Goal: Transaction & Acquisition: Purchase product/service

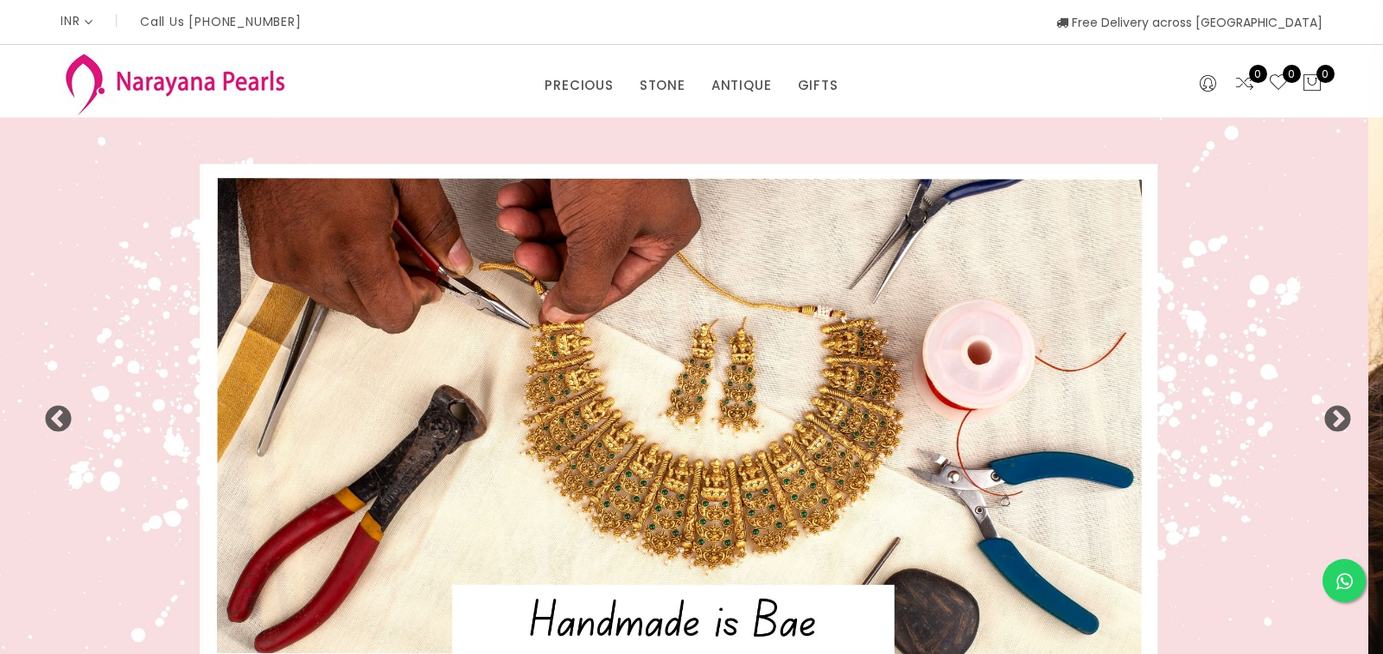
select select "INR"
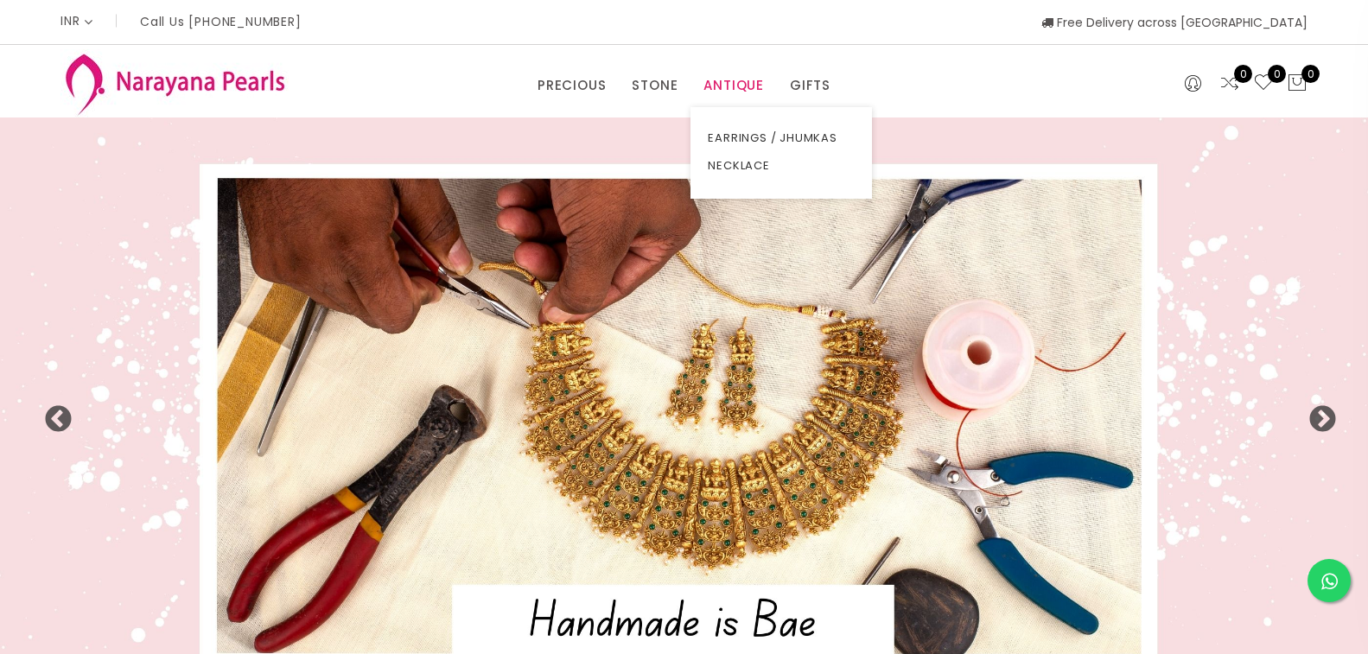
click at [731, 89] on link "ANTIQUE" at bounding box center [734, 86] width 61 height 26
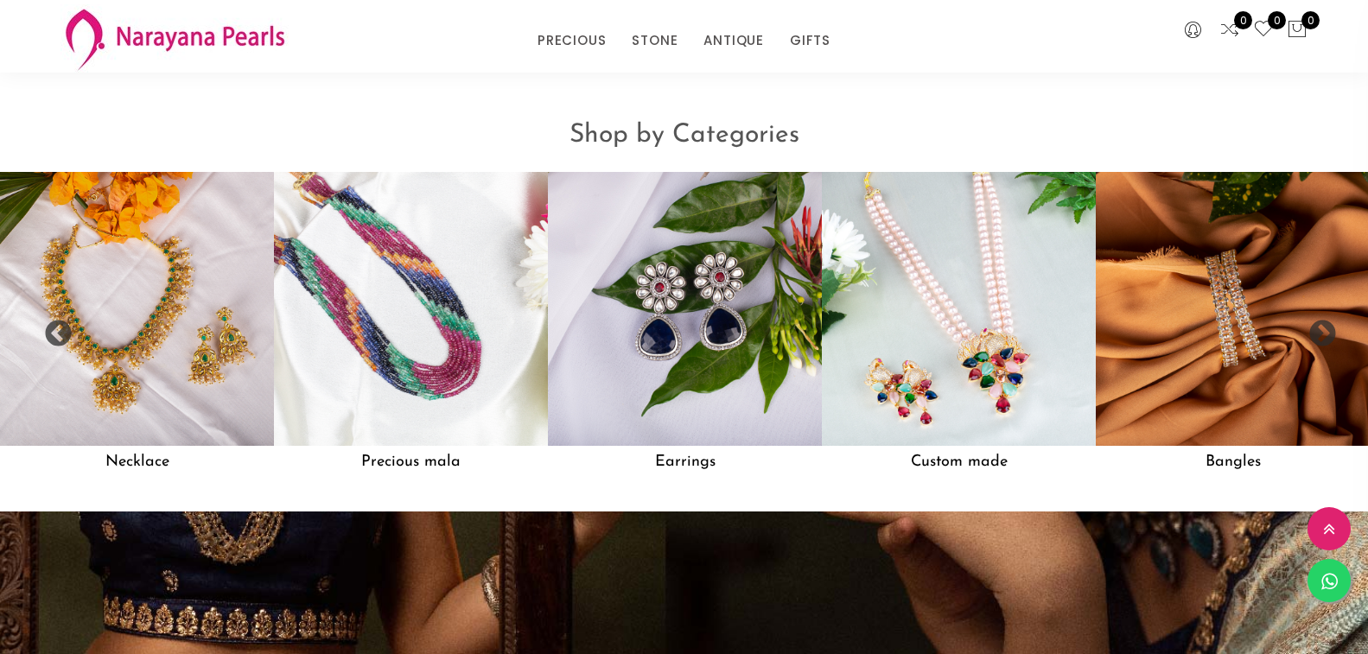
scroll to position [1472, 0]
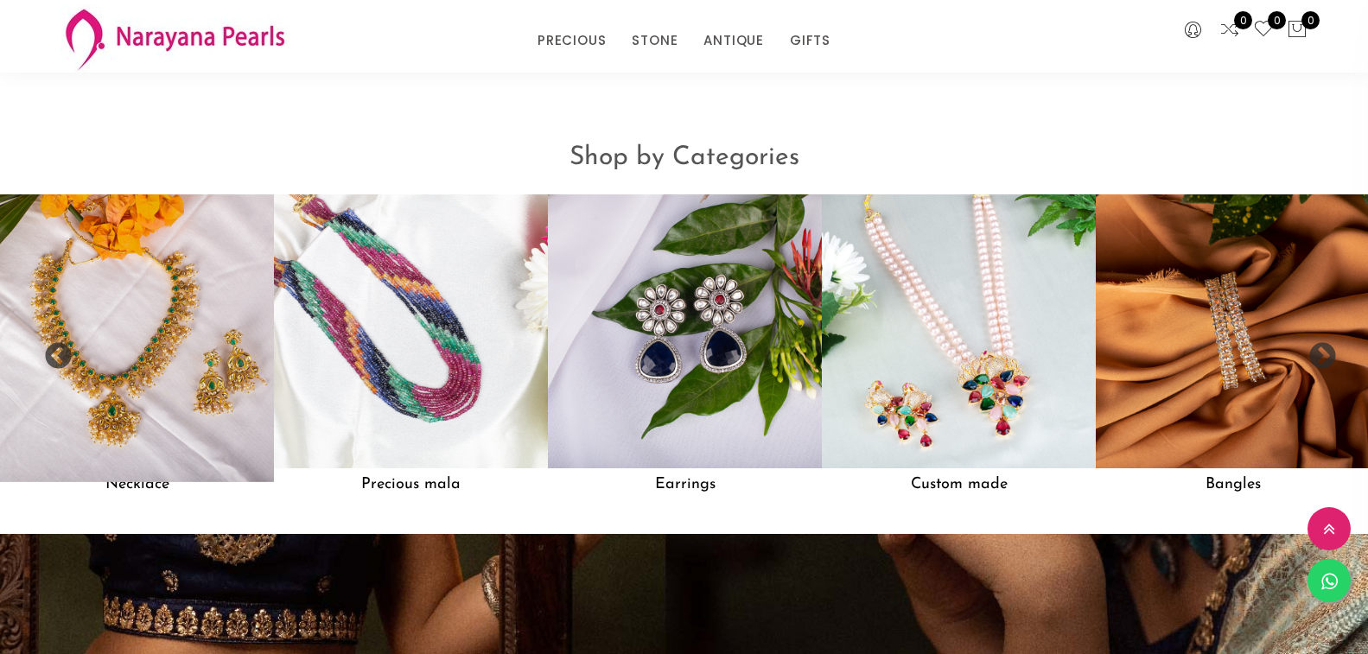
click at [248, 303] on img at bounding box center [137, 332] width 302 height 302
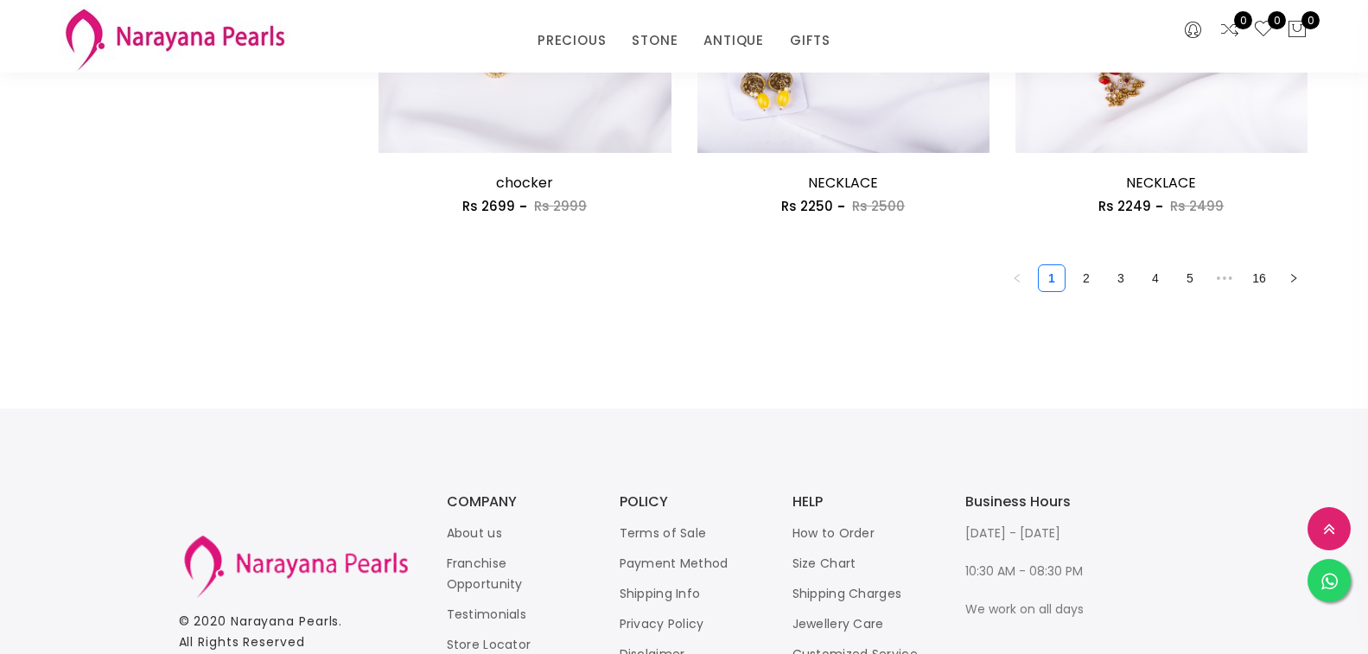
scroll to position [2680, 0]
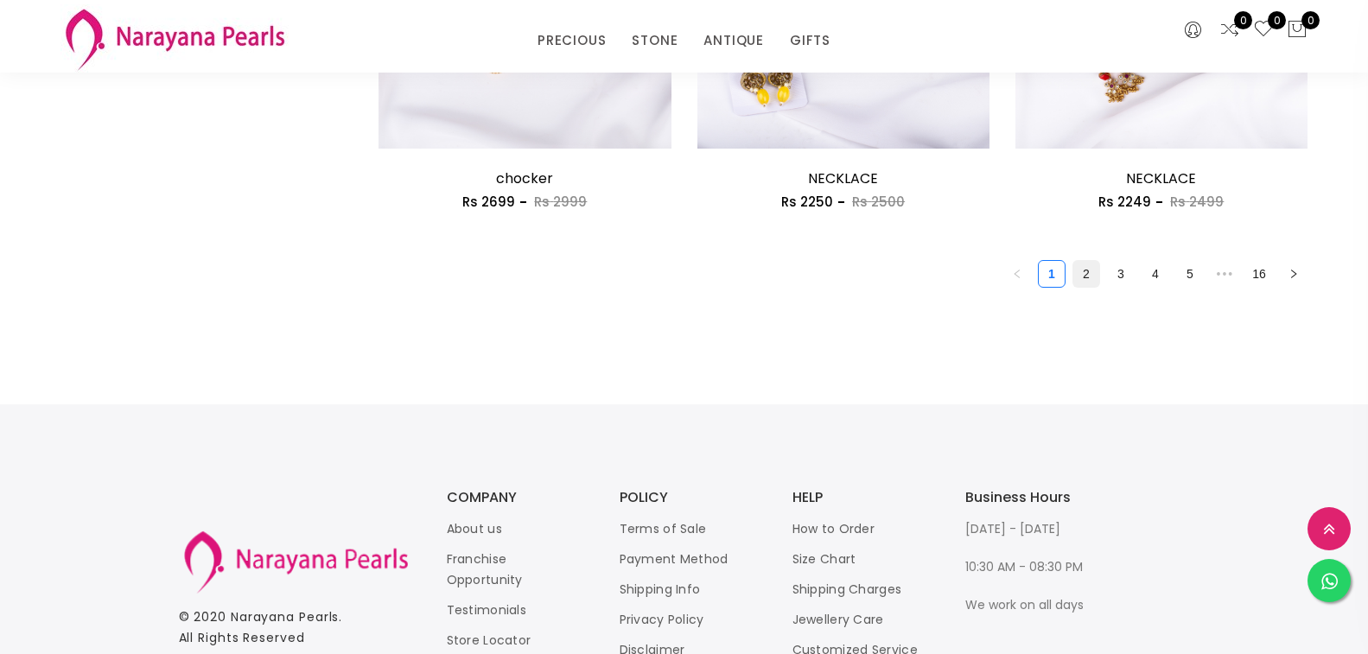
click at [1086, 271] on link "2" at bounding box center [1087, 274] width 26 height 26
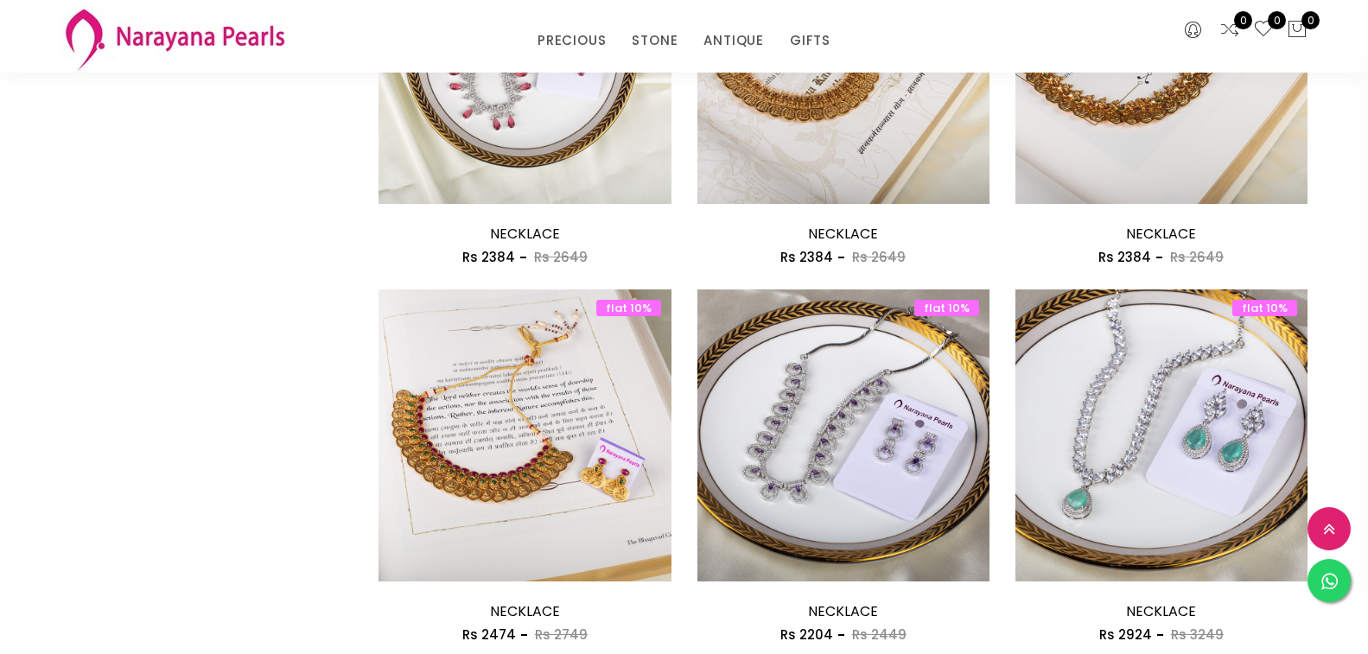
scroll to position [2334, 0]
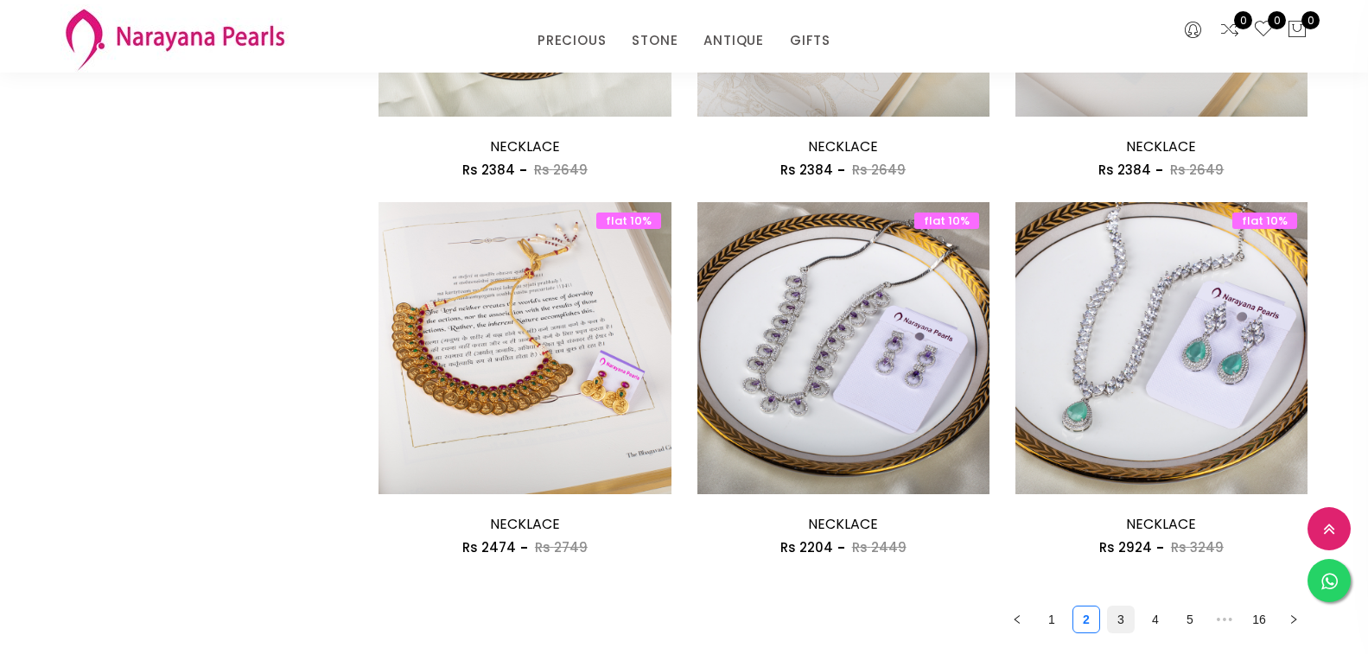
click at [1121, 618] on link "3" at bounding box center [1121, 620] width 26 height 26
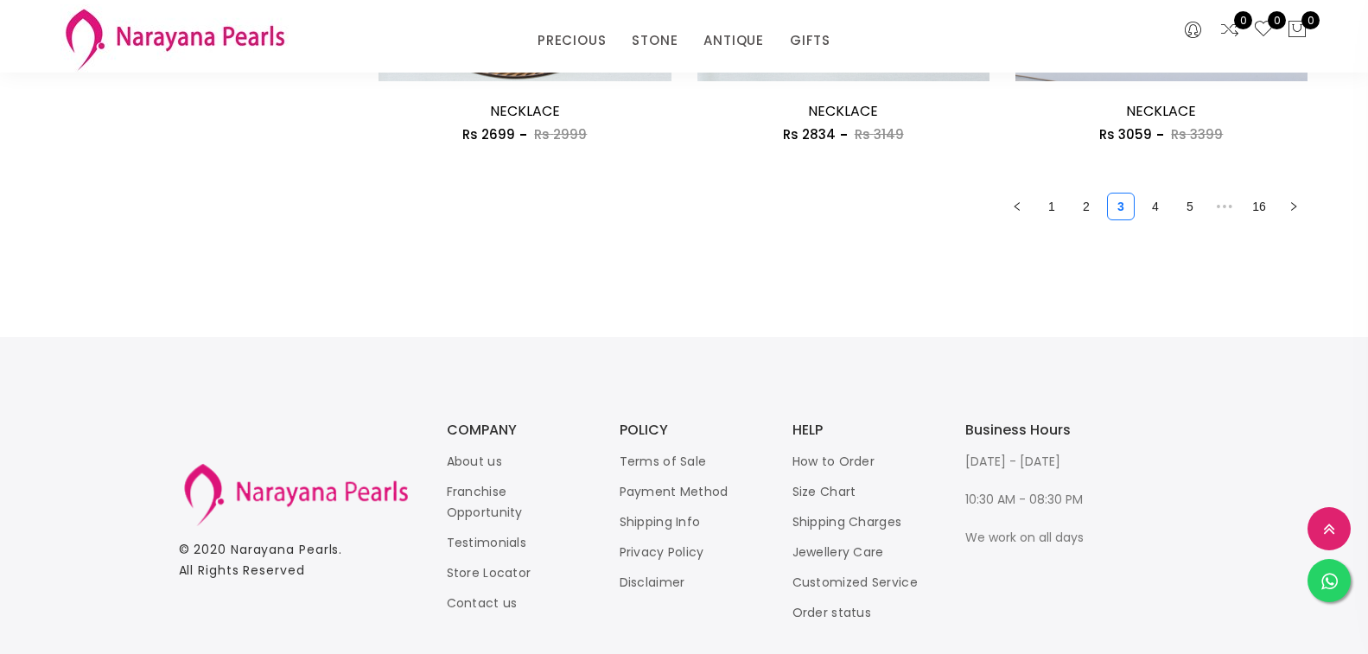
scroll to position [2766, 0]
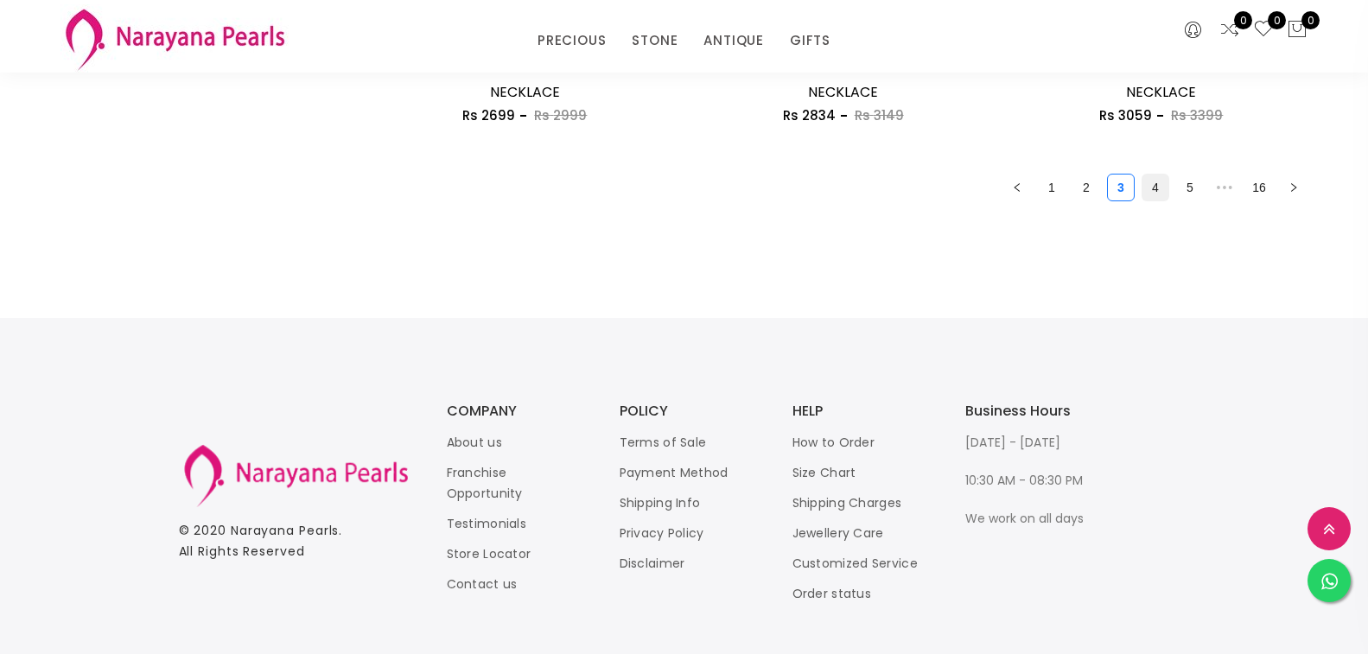
click at [1155, 185] on link "4" at bounding box center [1156, 188] width 26 height 26
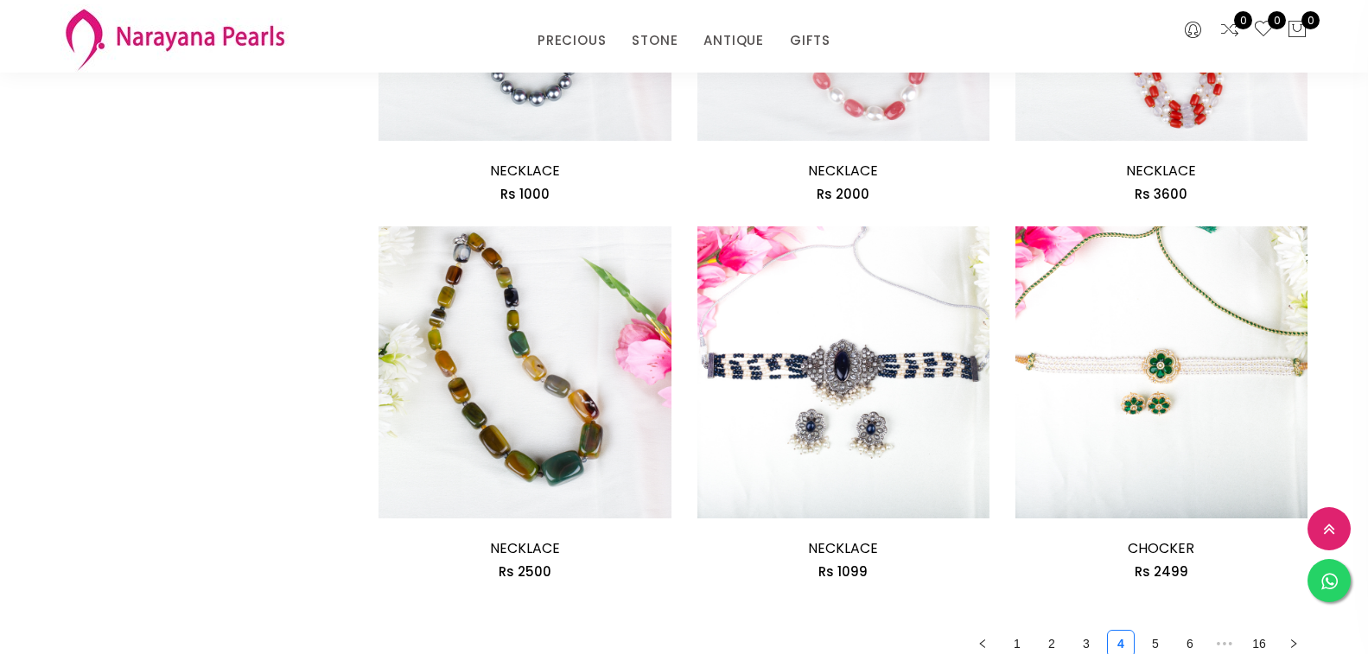
scroll to position [2334, 0]
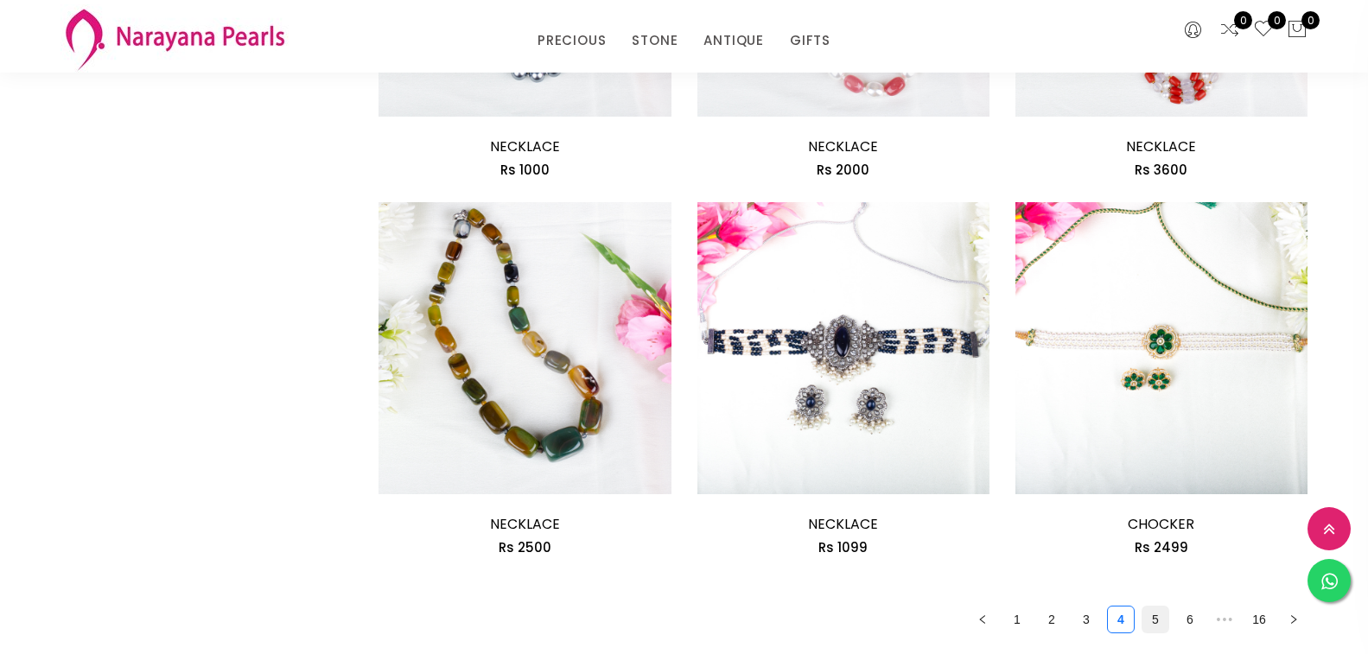
click at [1155, 624] on link "5" at bounding box center [1156, 620] width 26 height 26
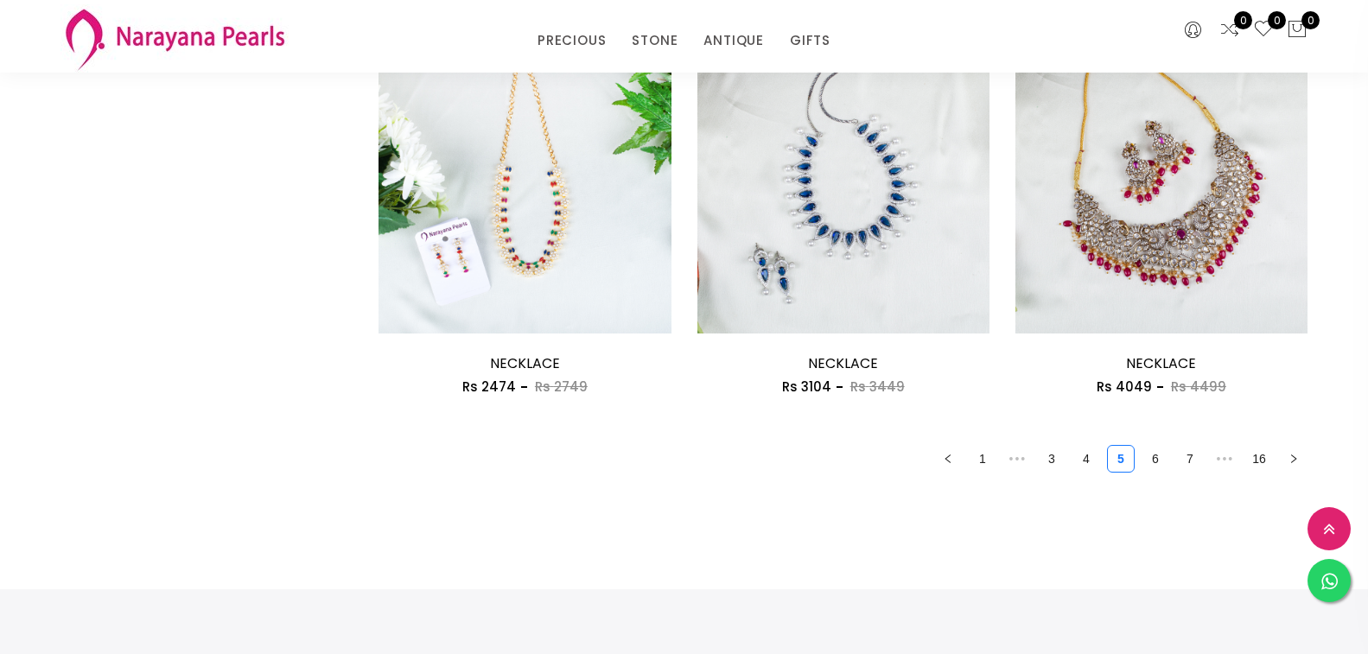
scroll to position [2507, 0]
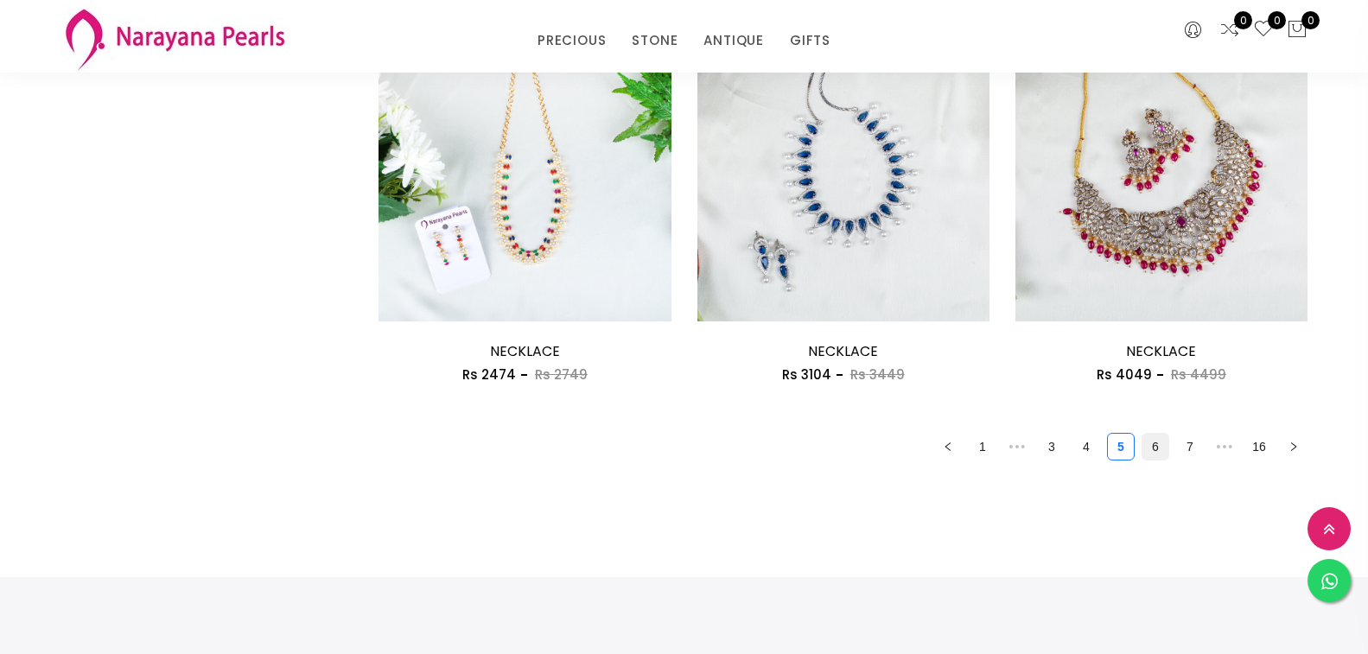
click at [1154, 444] on link "6" at bounding box center [1156, 447] width 26 height 26
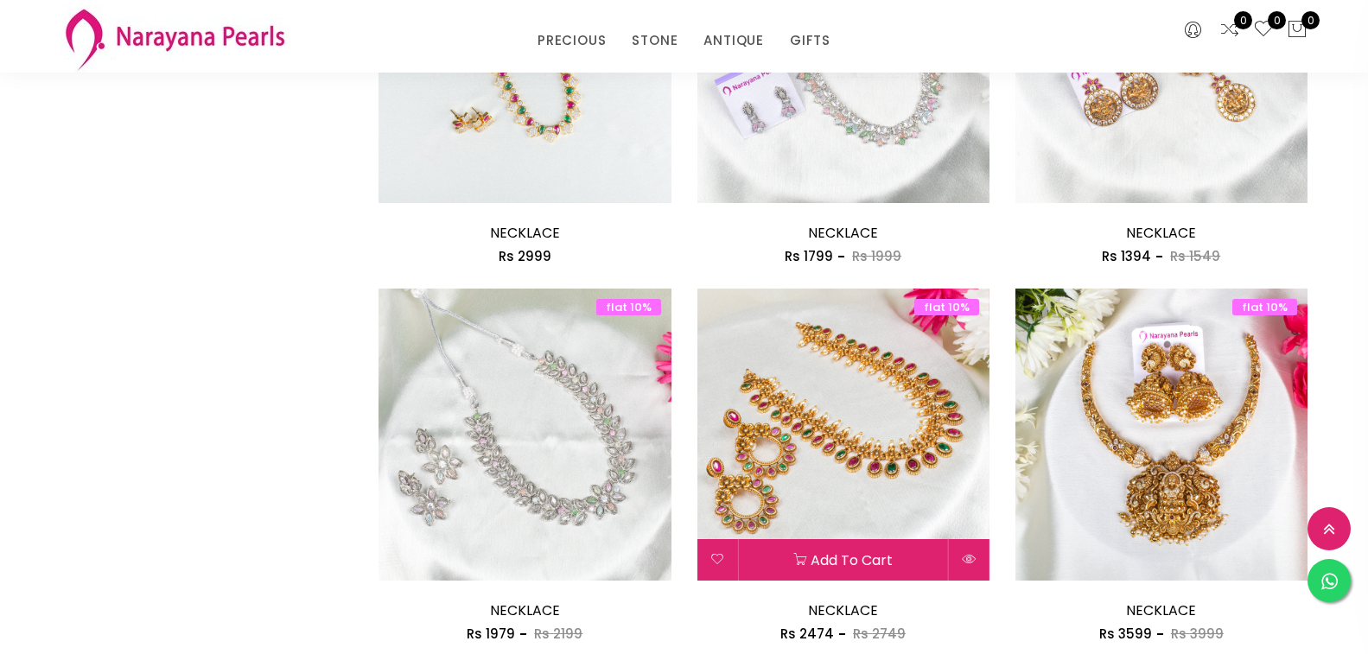
scroll to position [2680, 0]
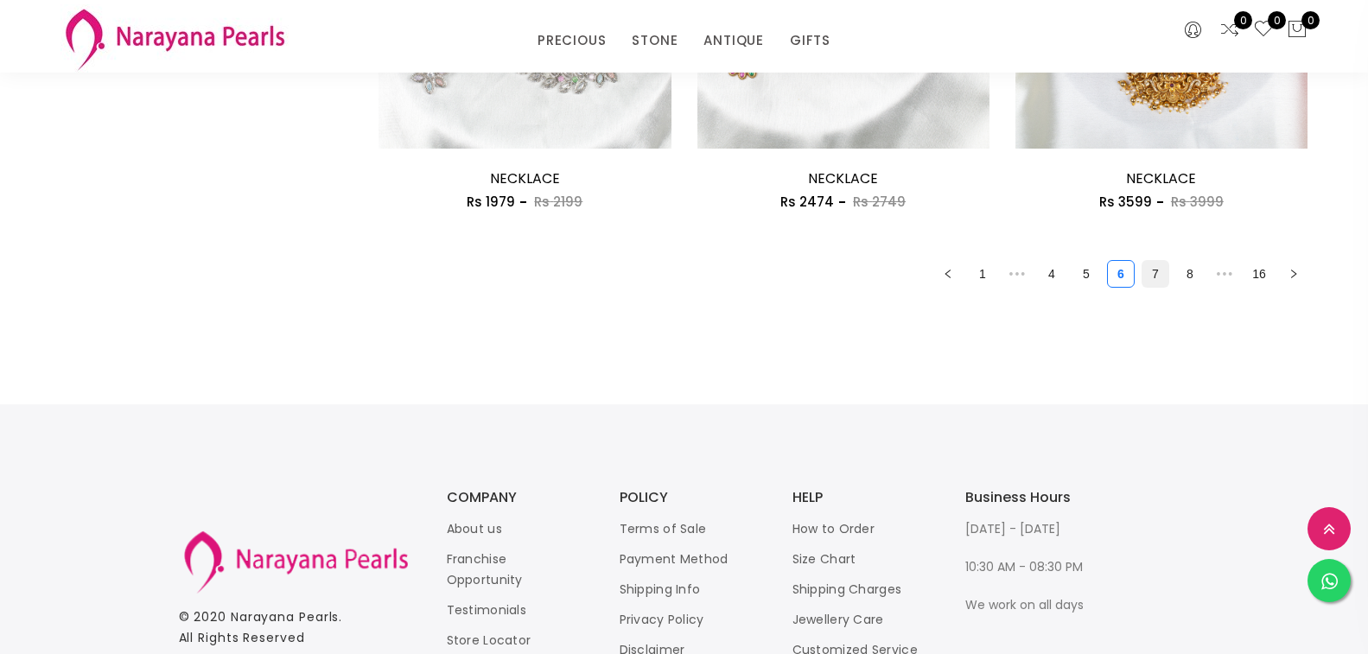
click at [1157, 267] on link "7" at bounding box center [1156, 274] width 26 height 26
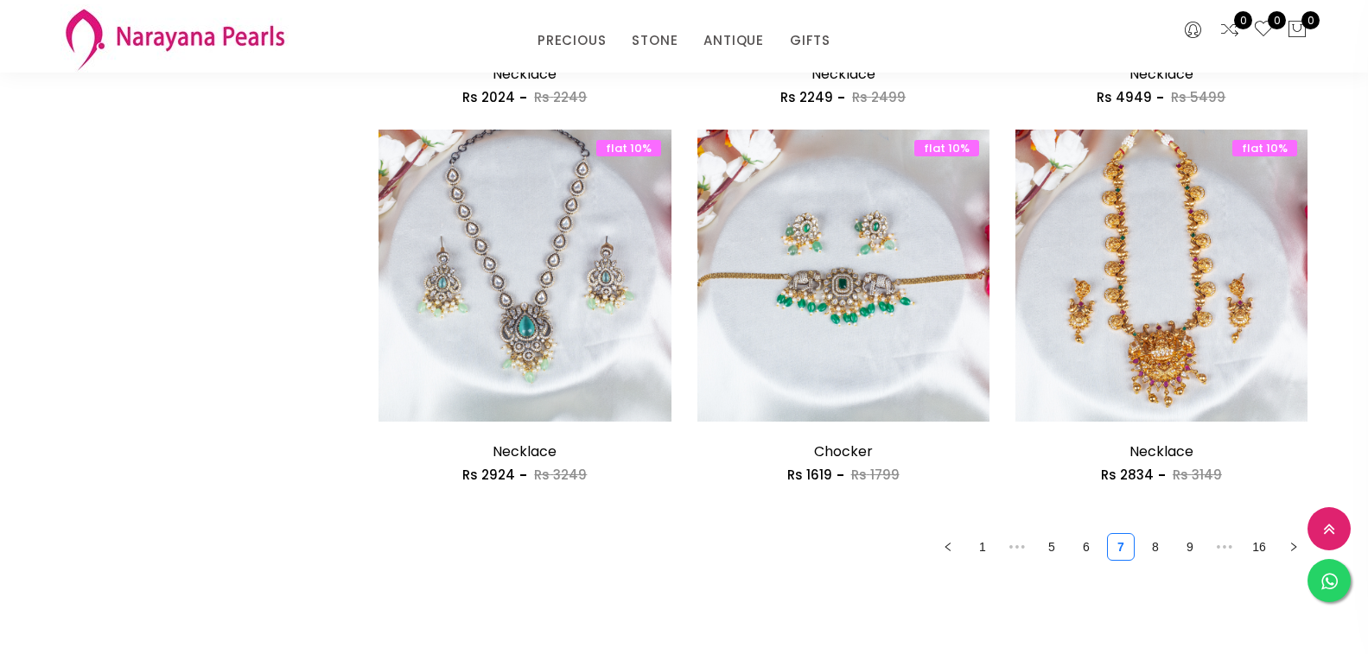
scroll to position [2593, 0]
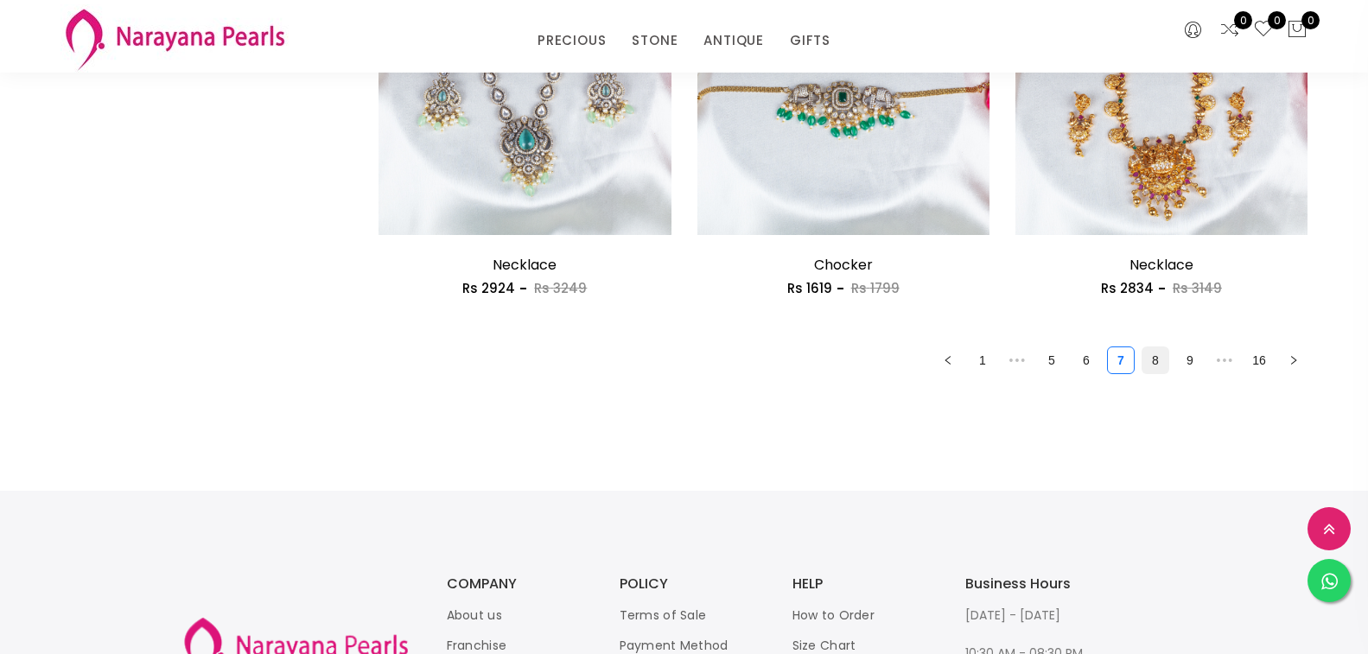
click at [1168, 362] on link "8" at bounding box center [1156, 360] width 26 height 26
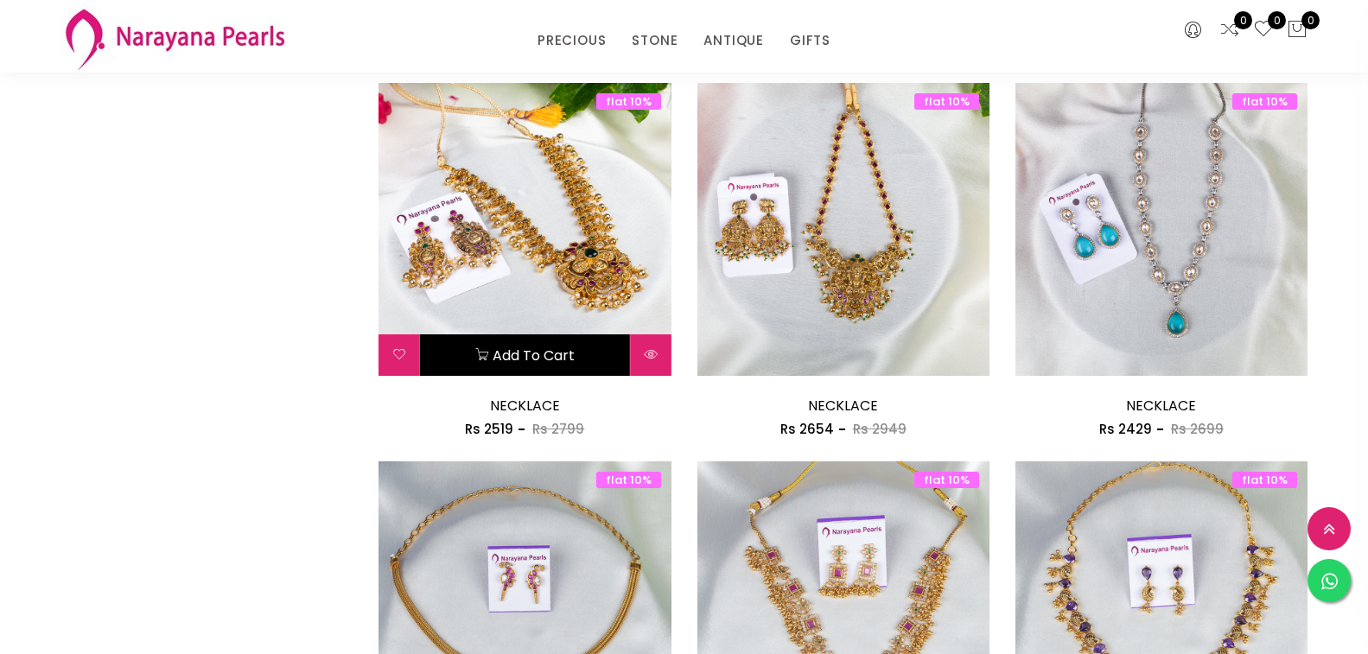
scroll to position [2420, 0]
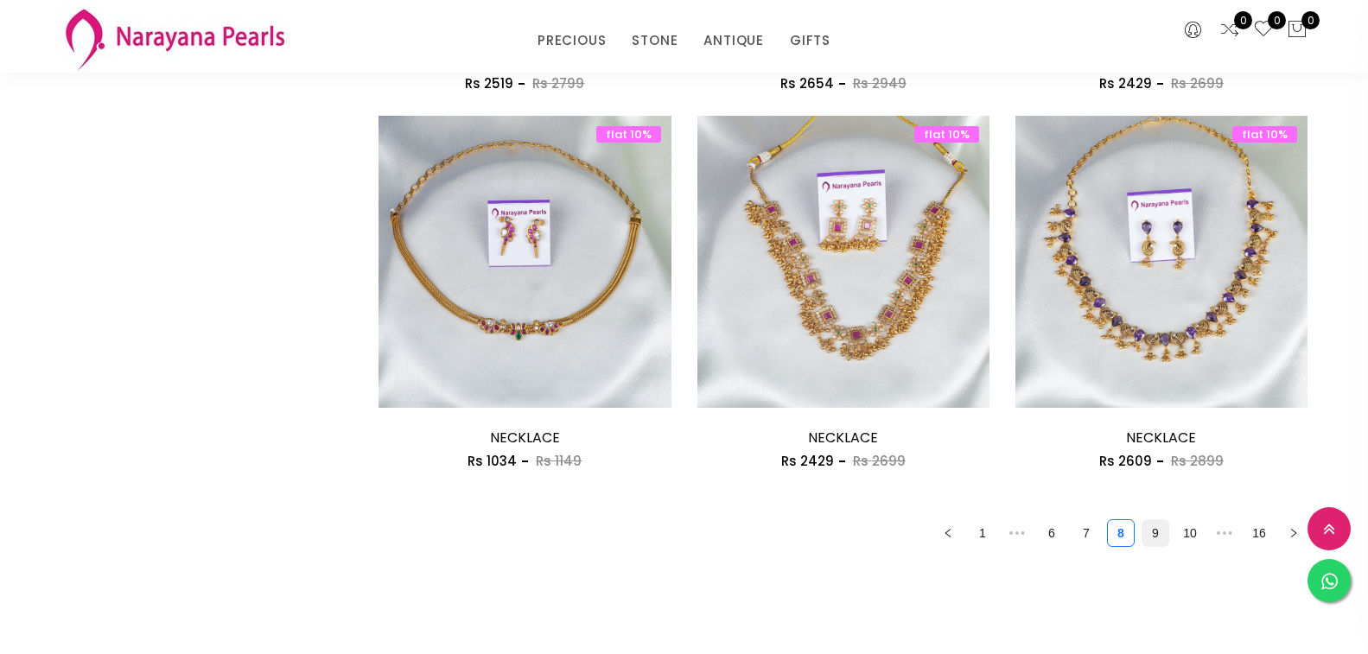
click at [1156, 533] on link "9" at bounding box center [1156, 533] width 26 height 26
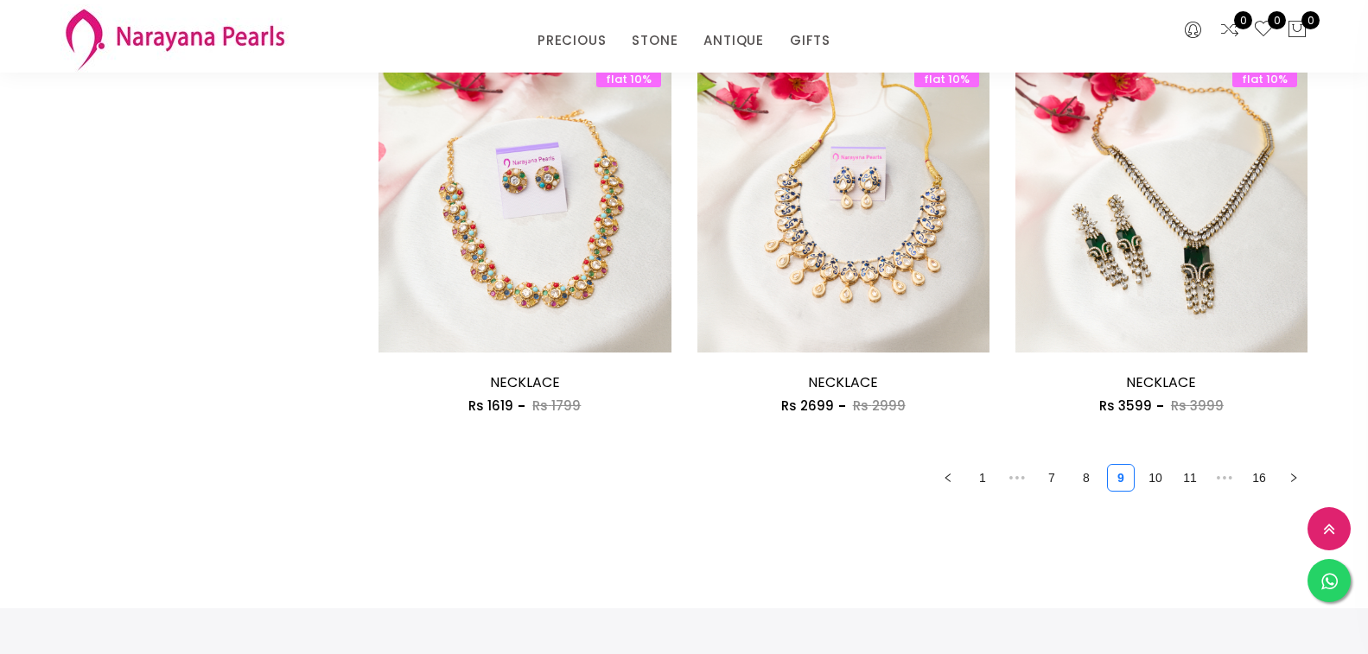
scroll to position [2507, 0]
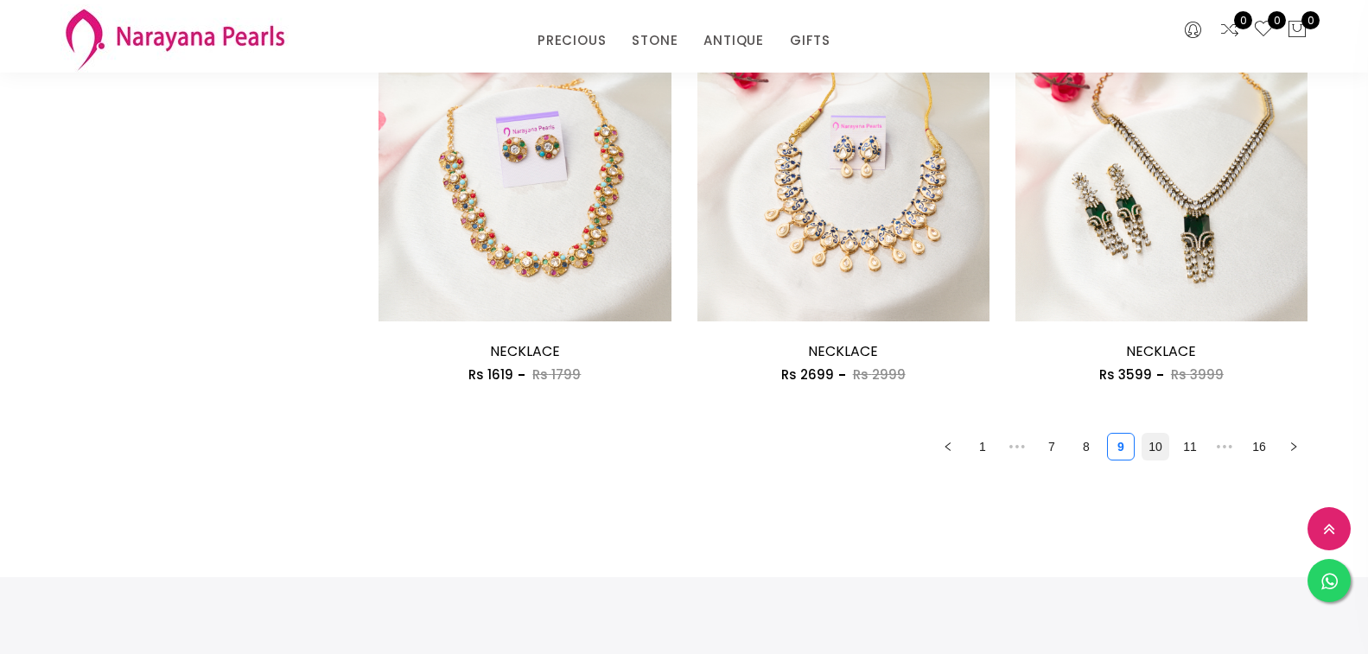
click at [1154, 448] on link "10" at bounding box center [1156, 447] width 26 height 26
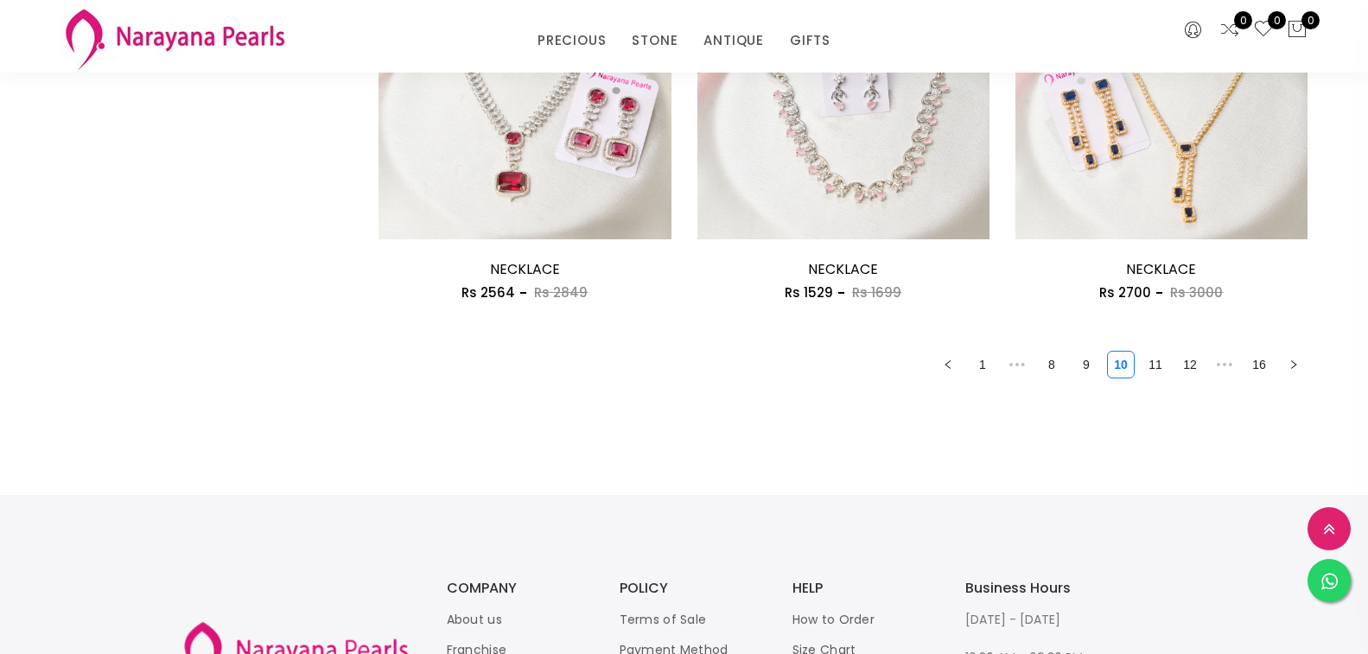
scroll to position [2593, 0]
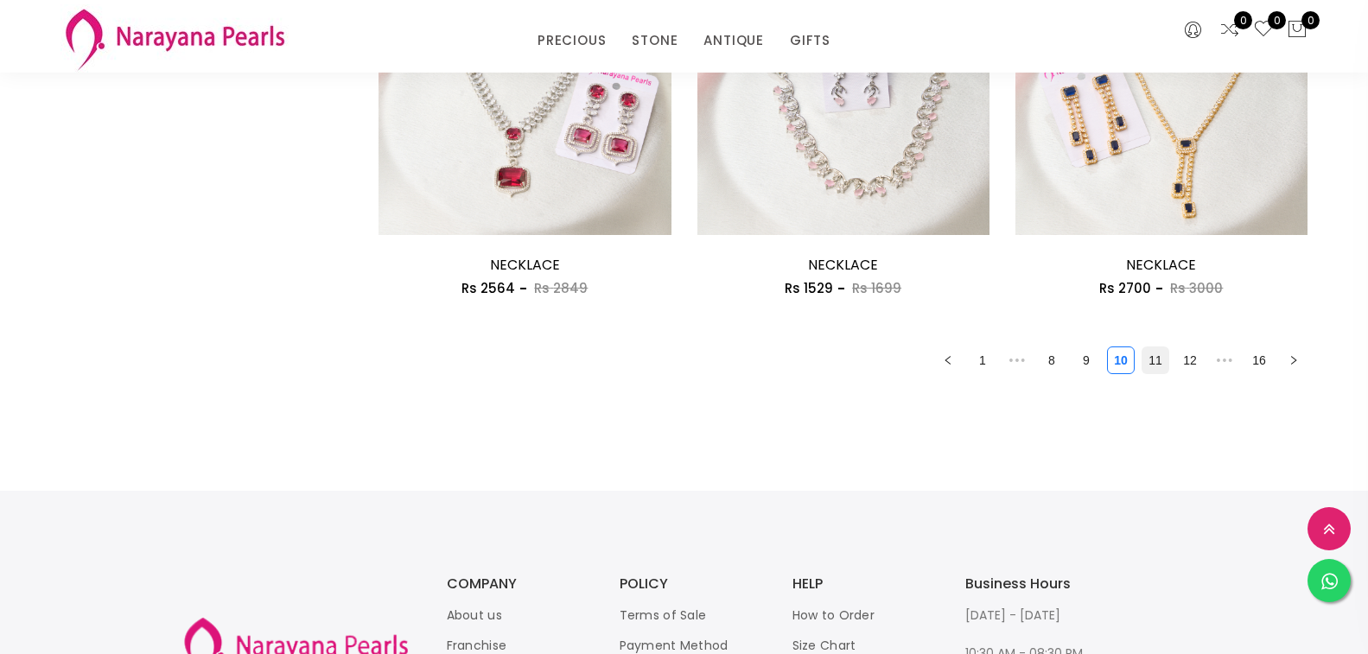
click at [1148, 358] on link "11" at bounding box center [1156, 360] width 26 height 26
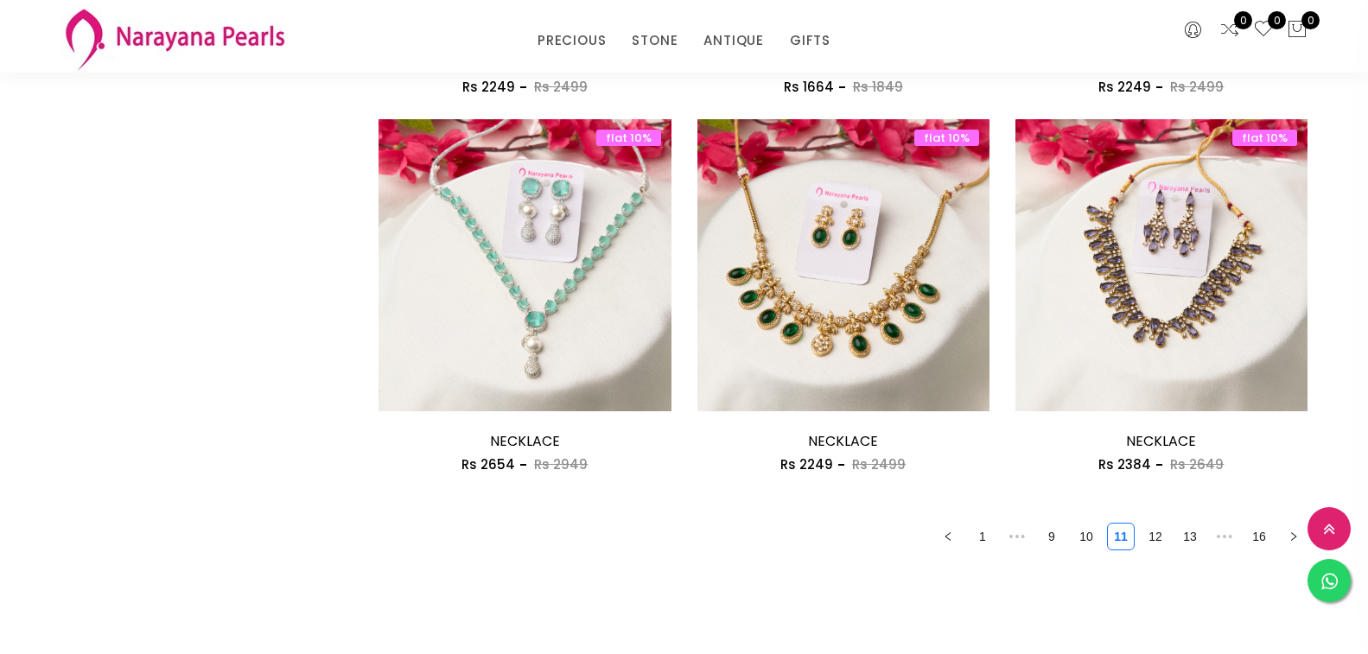
scroll to position [2420, 0]
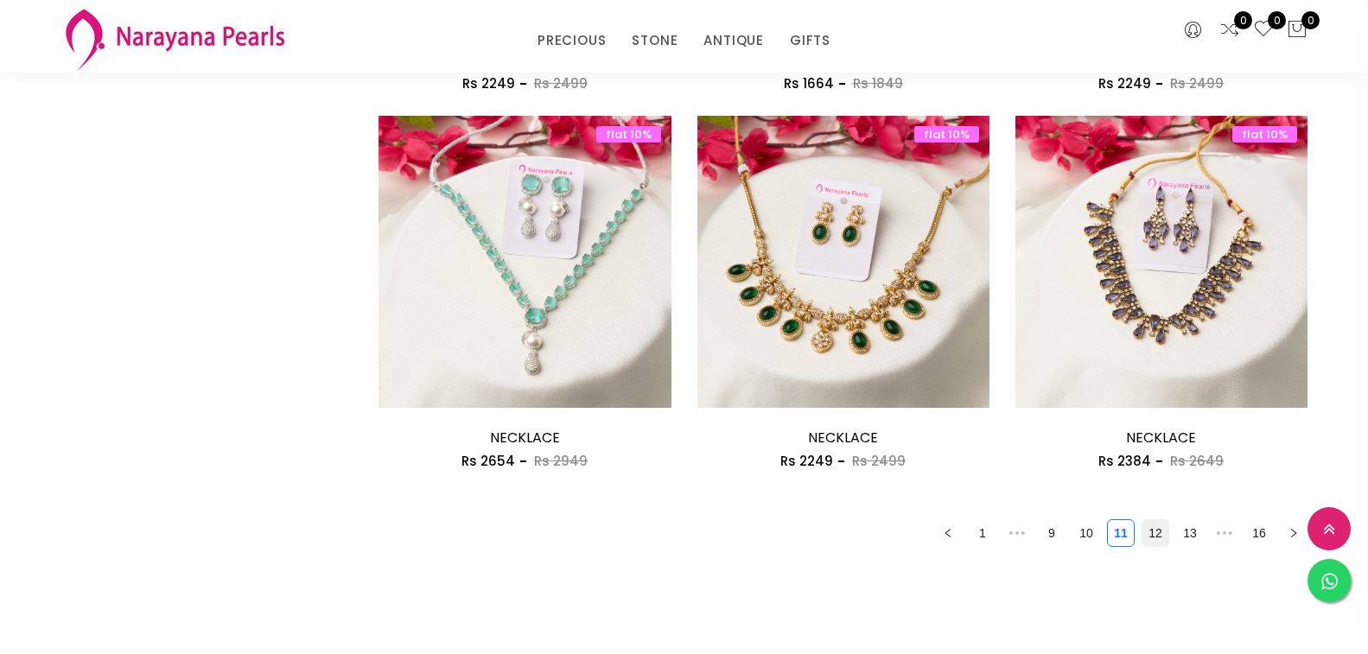
click at [1157, 536] on link "12" at bounding box center [1156, 533] width 26 height 26
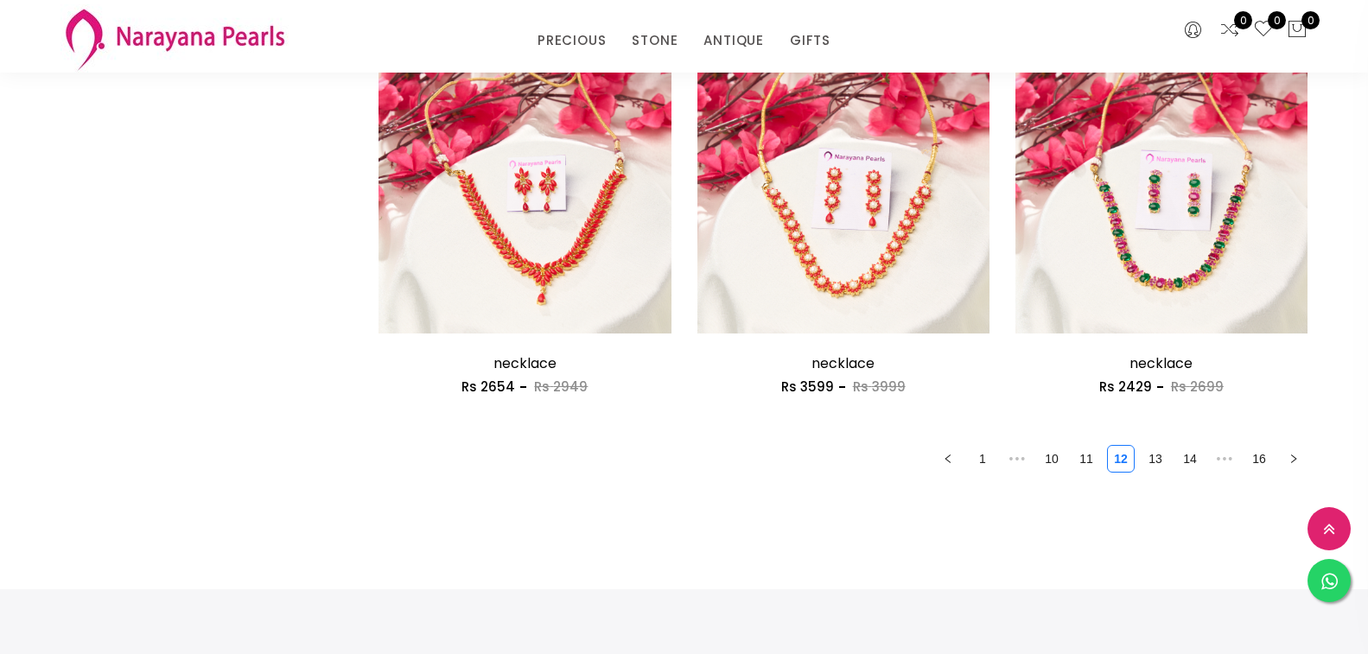
scroll to position [2680, 0]
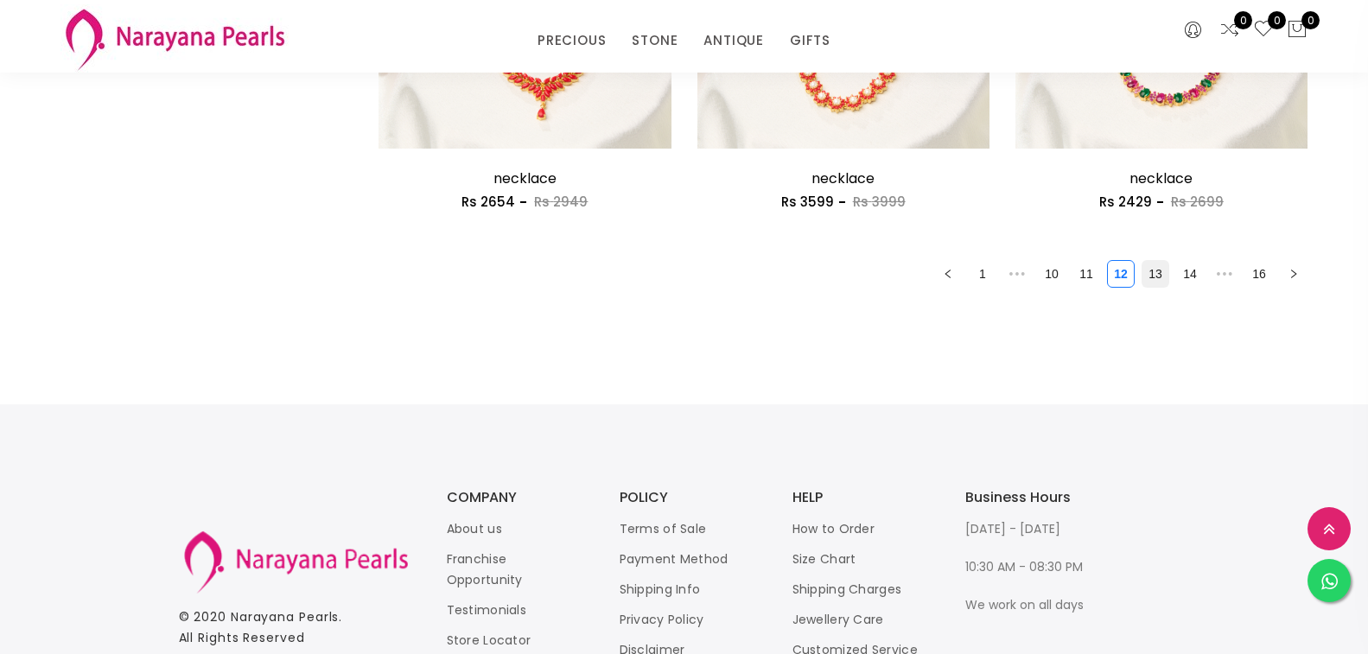
click at [1166, 281] on link "13" at bounding box center [1156, 274] width 26 height 26
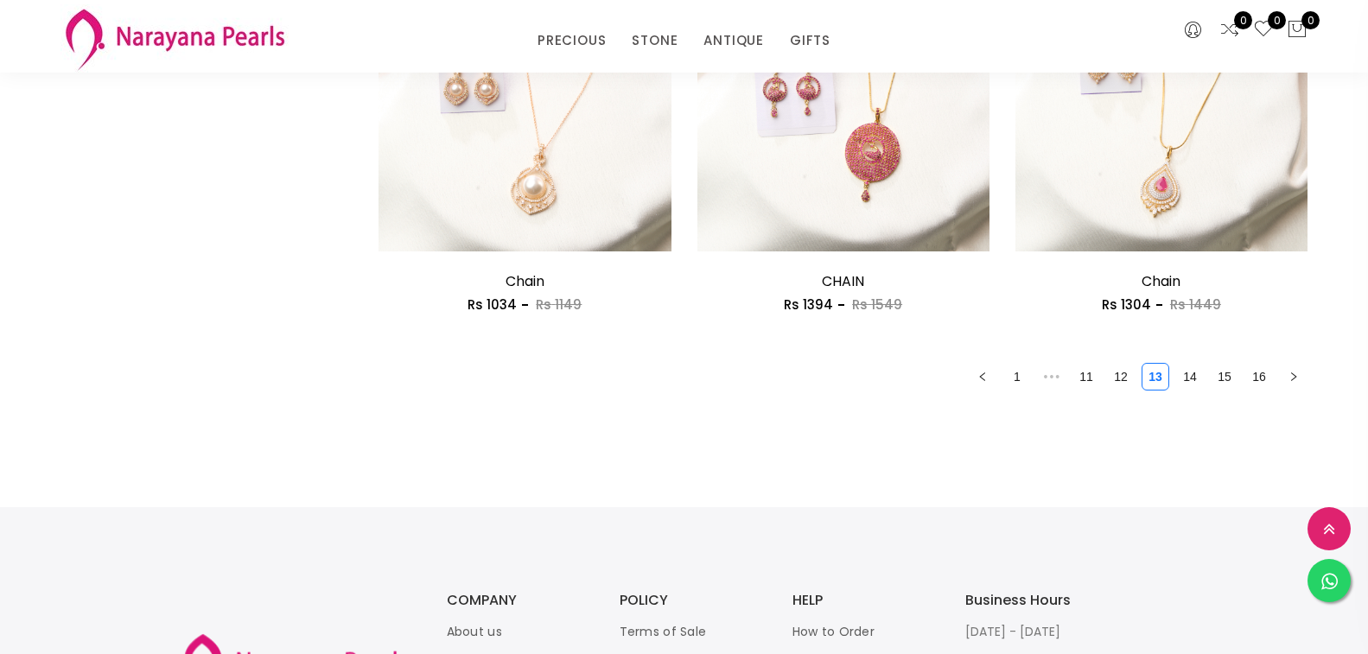
scroll to position [2593, 0]
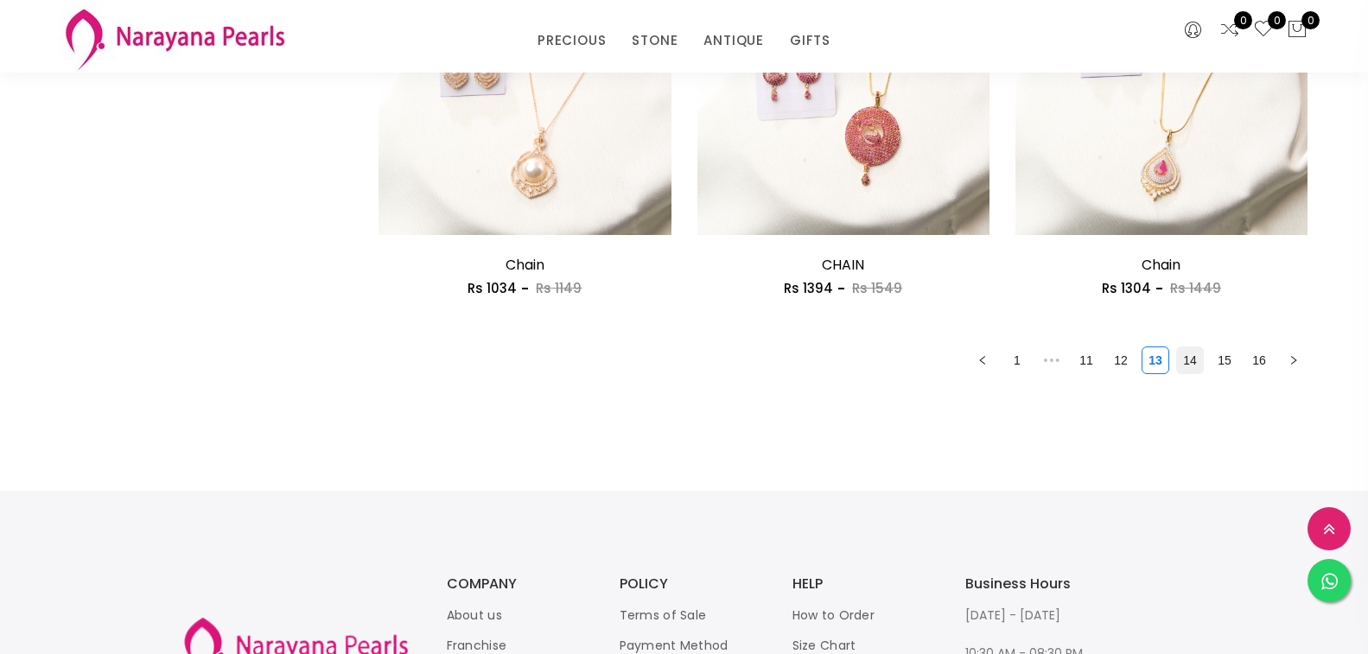
click at [1193, 360] on link "14" at bounding box center [1190, 360] width 26 height 26
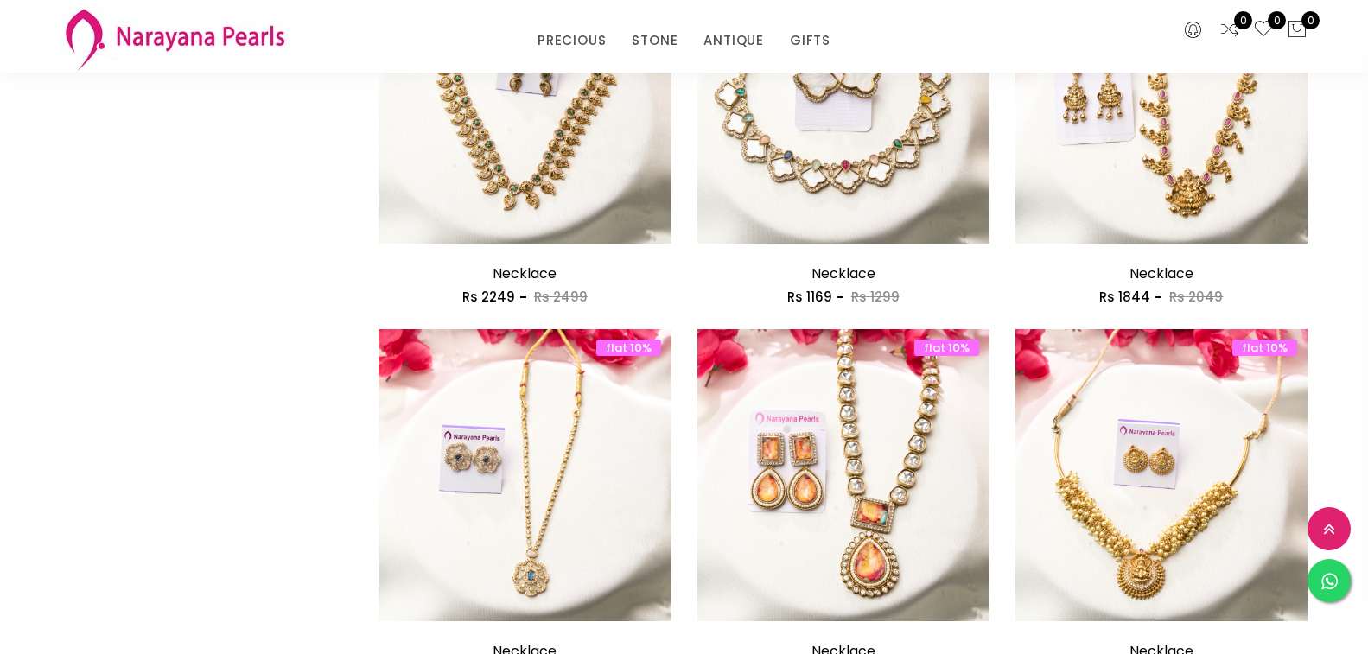
scroll to position [2420, 0]
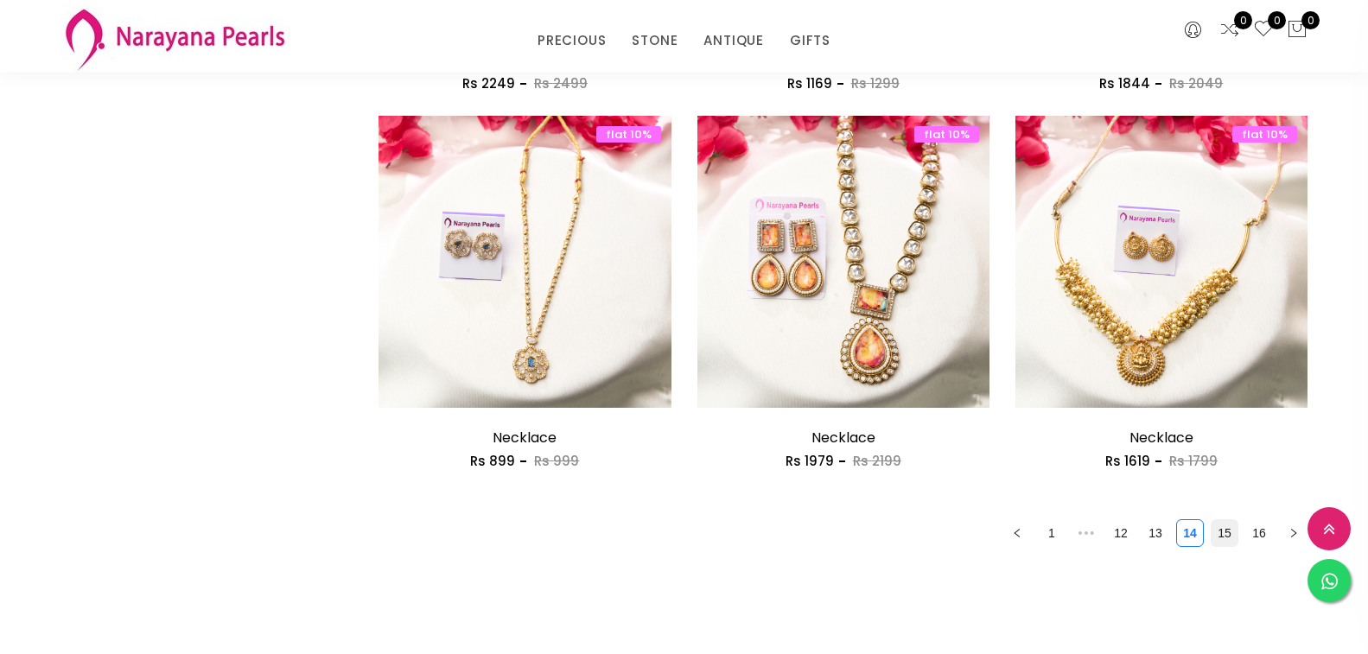
click at [1222, 532] on link "15" at bounding box center [1225, 533] width 26 height 26
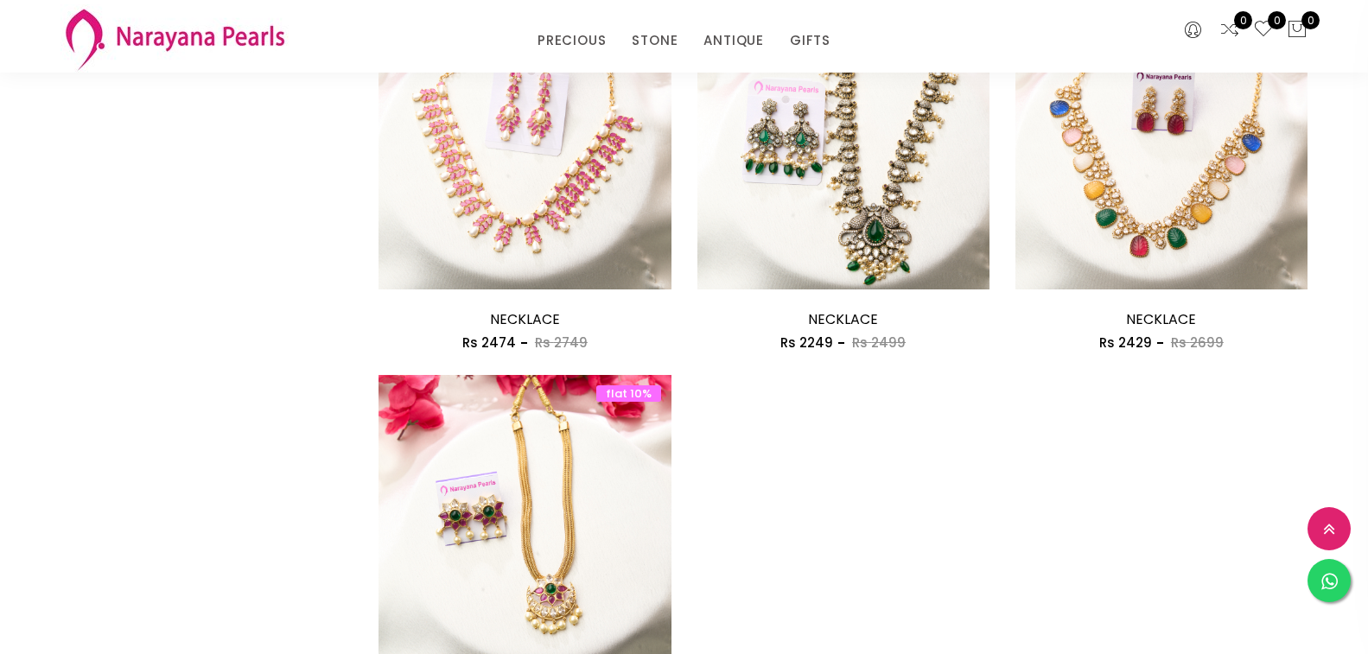
scroll to position [2507, 0]
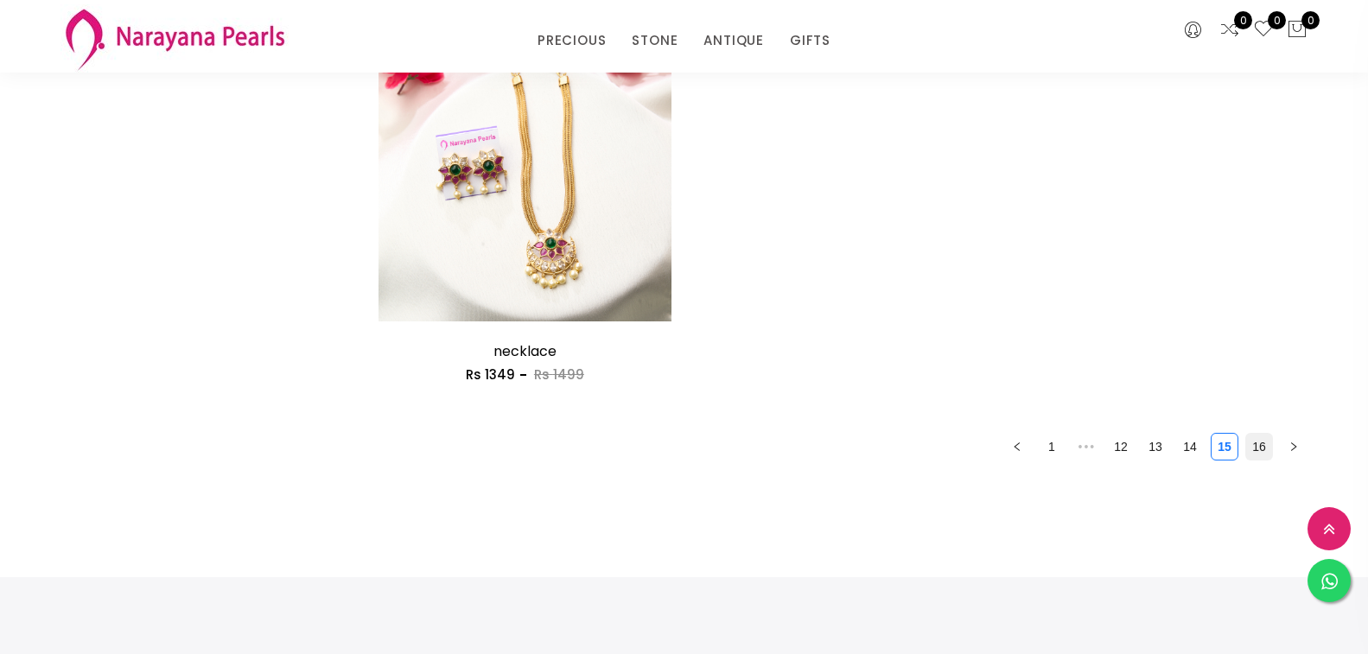
click at [1264, 442] on link "16" at bounding box center [1259, 447] width 26 height 26
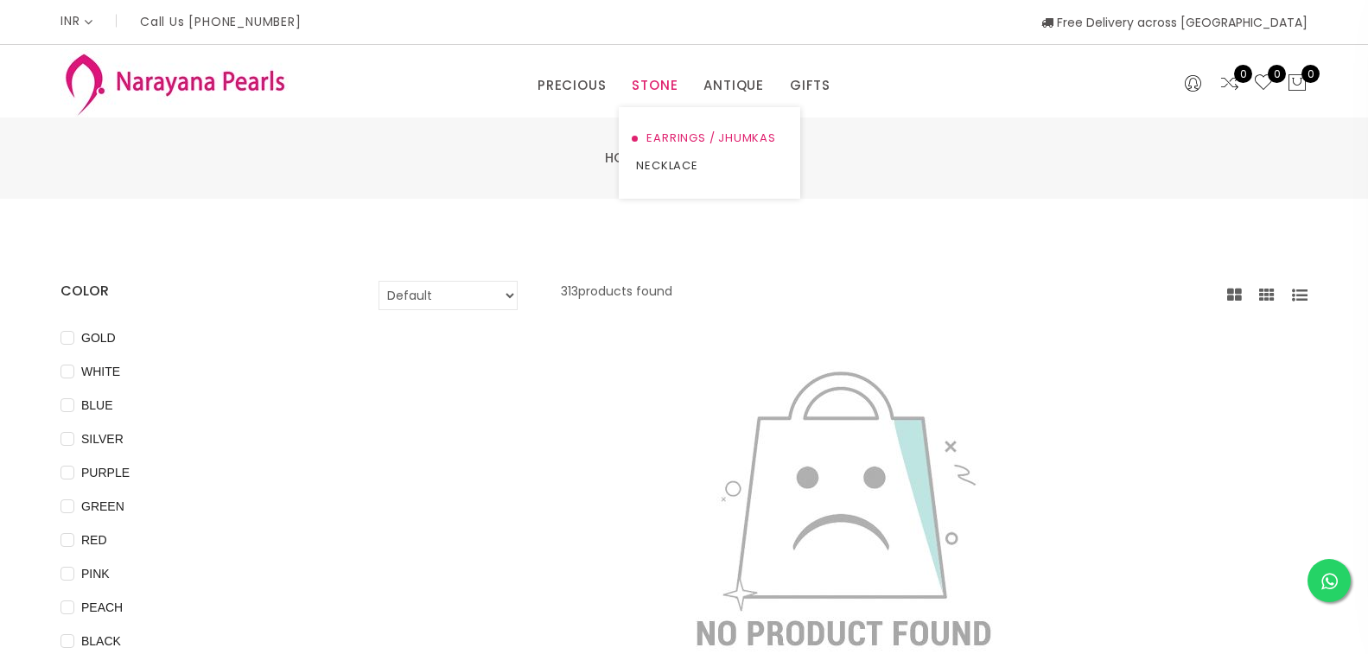
click at [669, 135] on link "EARRINGS / JHUMKAS" at bounding box center [709, 138] width 147 height 28
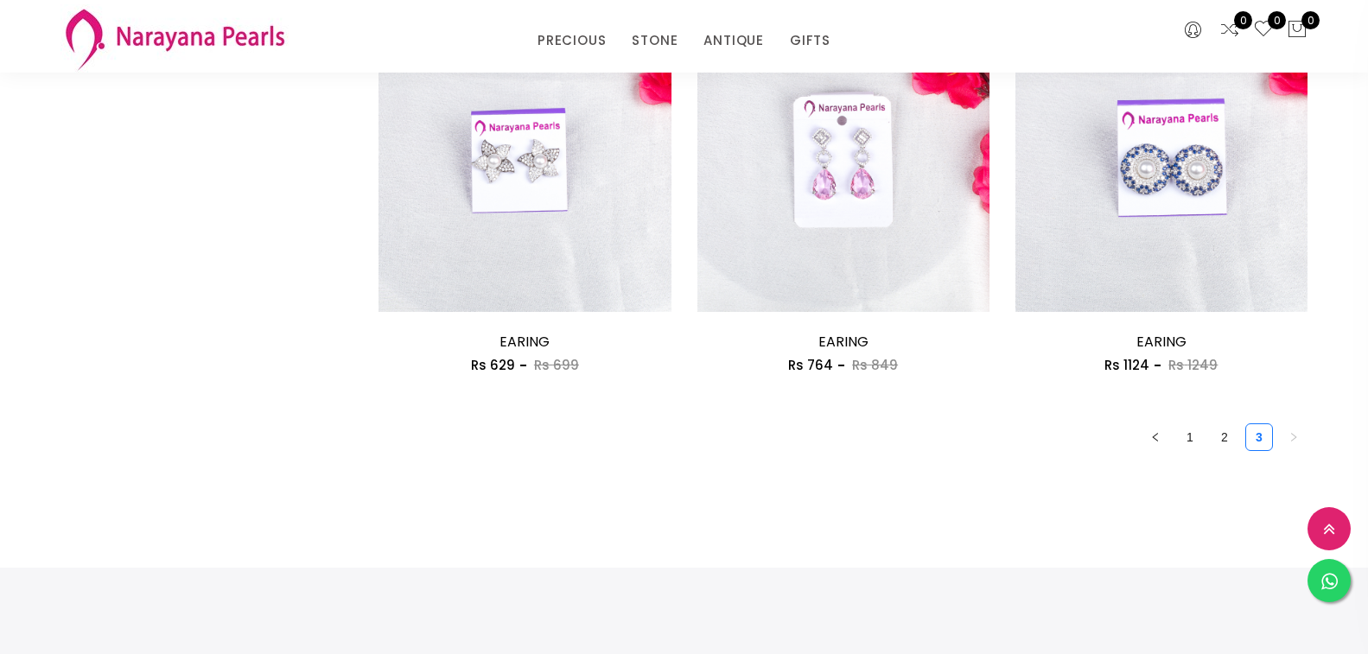
scroll to position [2680, 0]
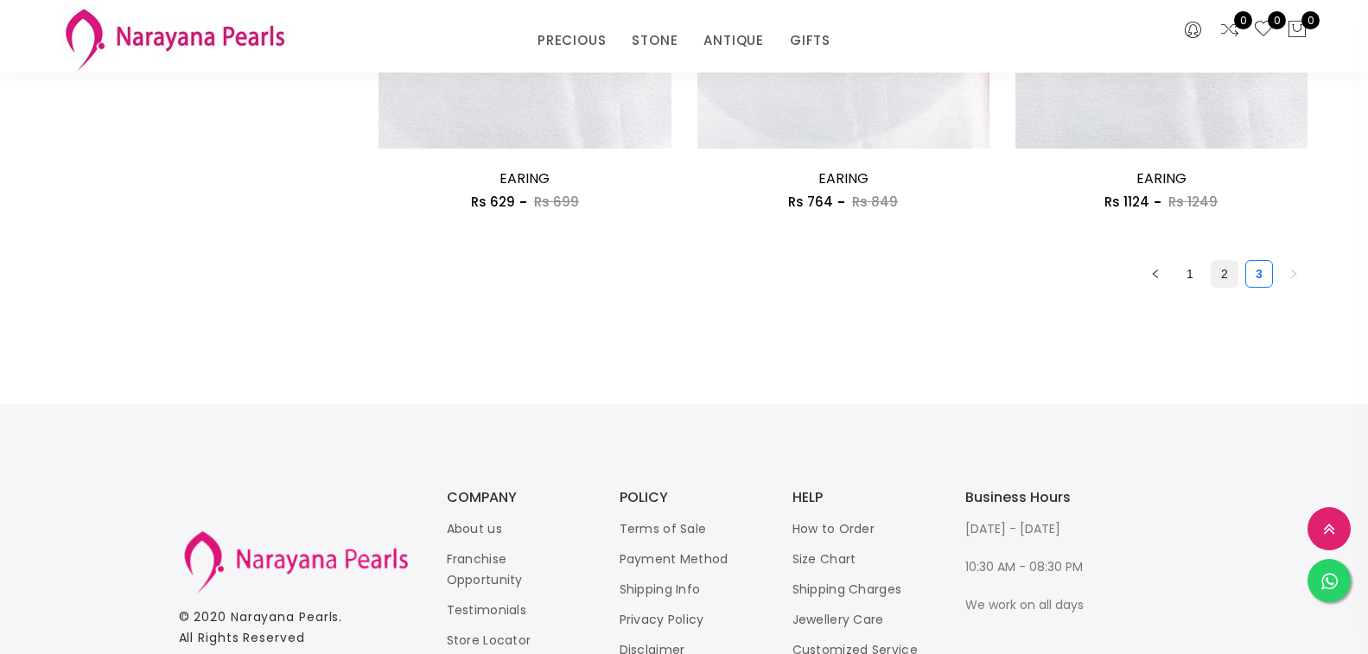
click at [1221, 275] on link "2" at bounding box center [1225, 274] width 26 height 26
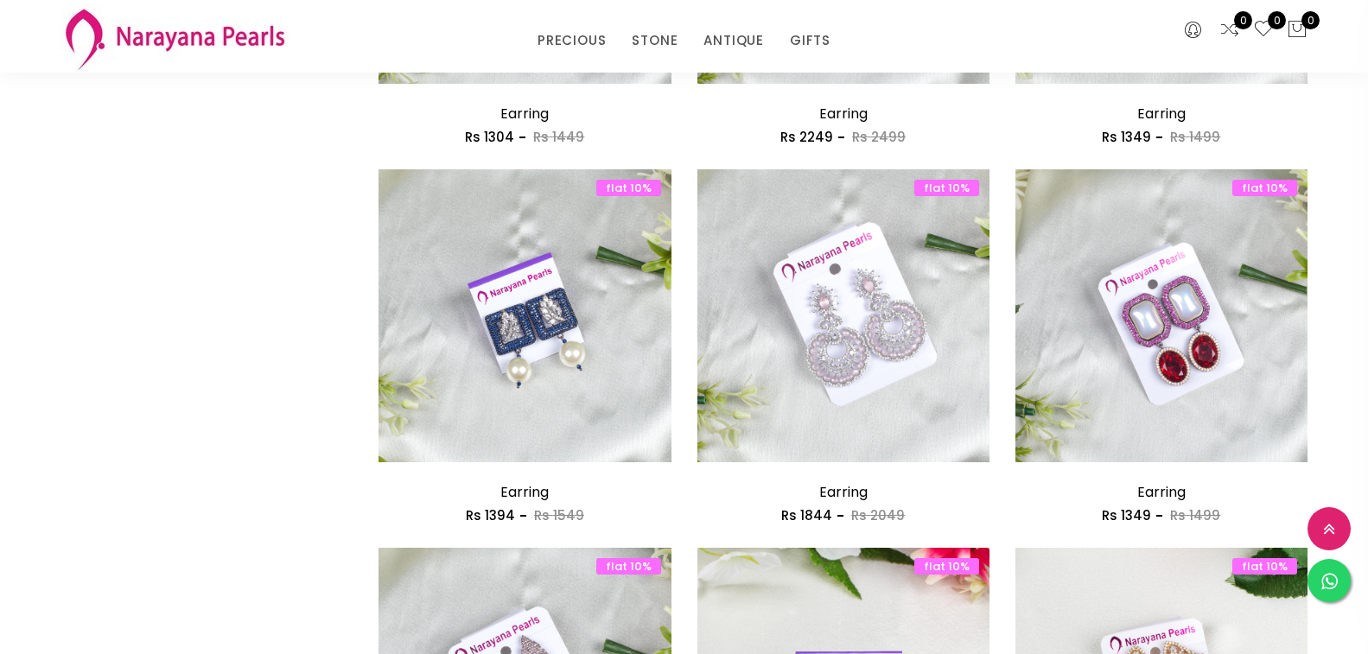
scroll to position [2420, 0]
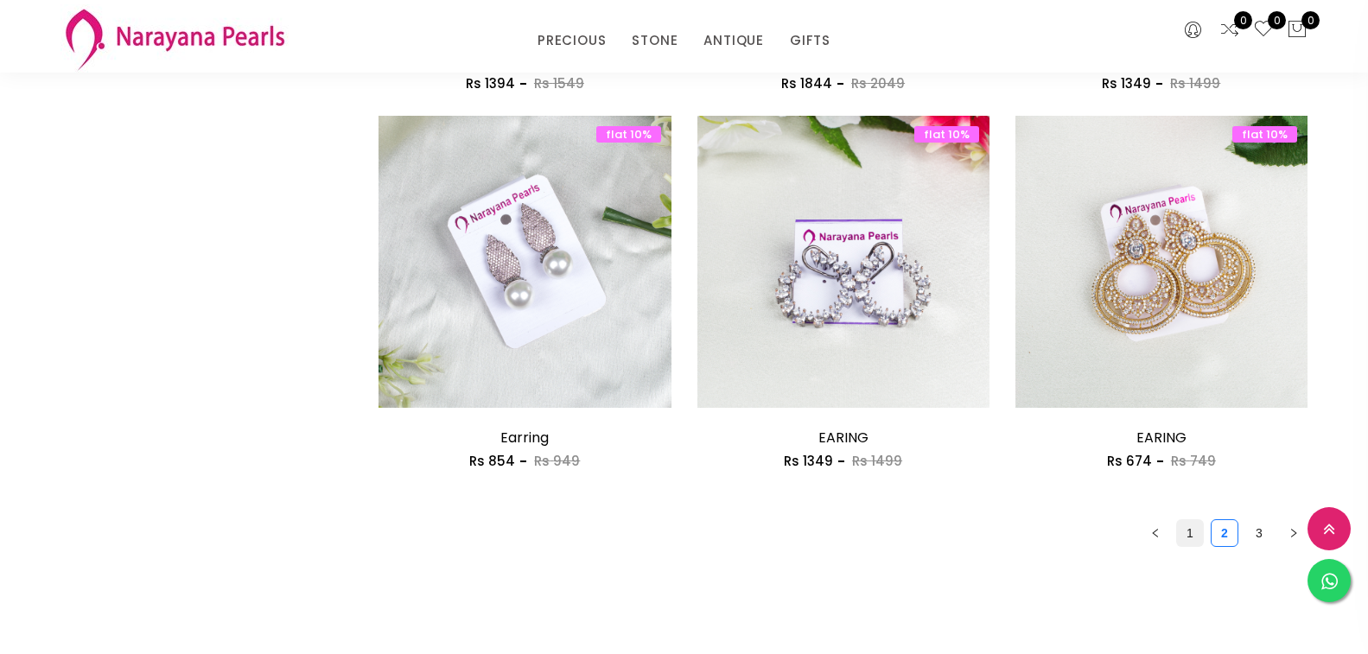
click at [1185, 532] on link "1" at bounding box center [1190, 533] width 26 height 26
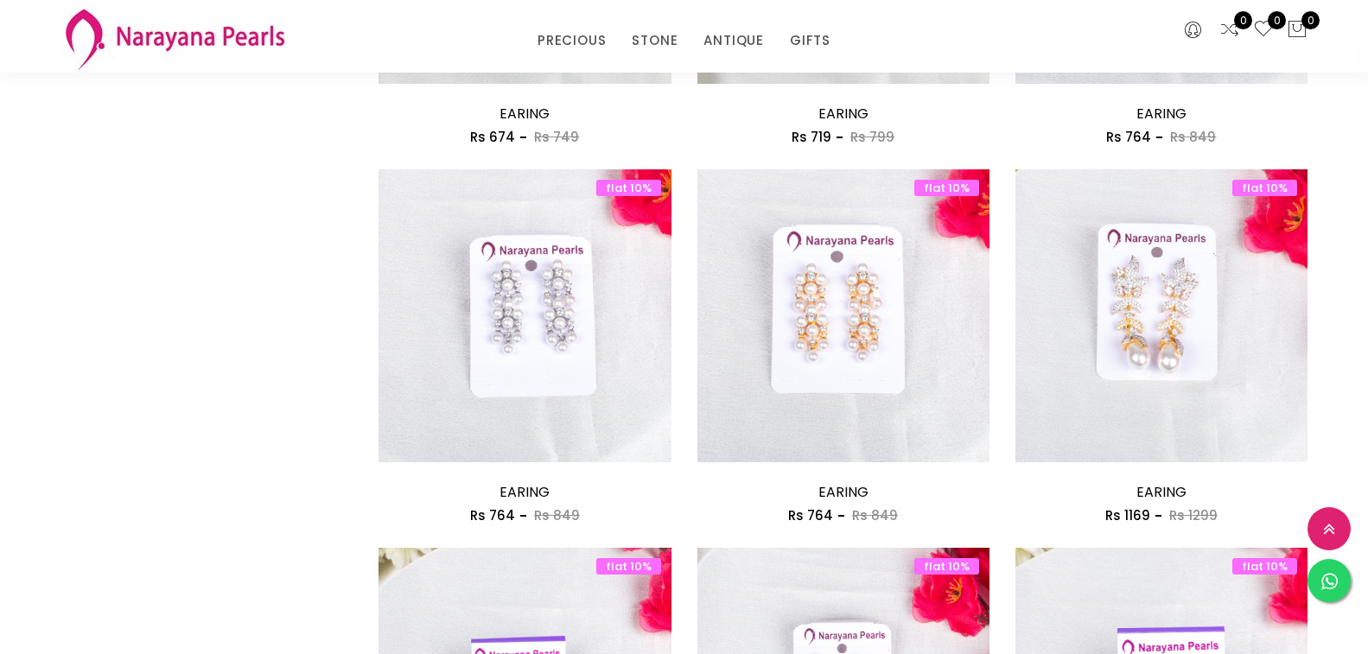
scroll to position [2420, 0]
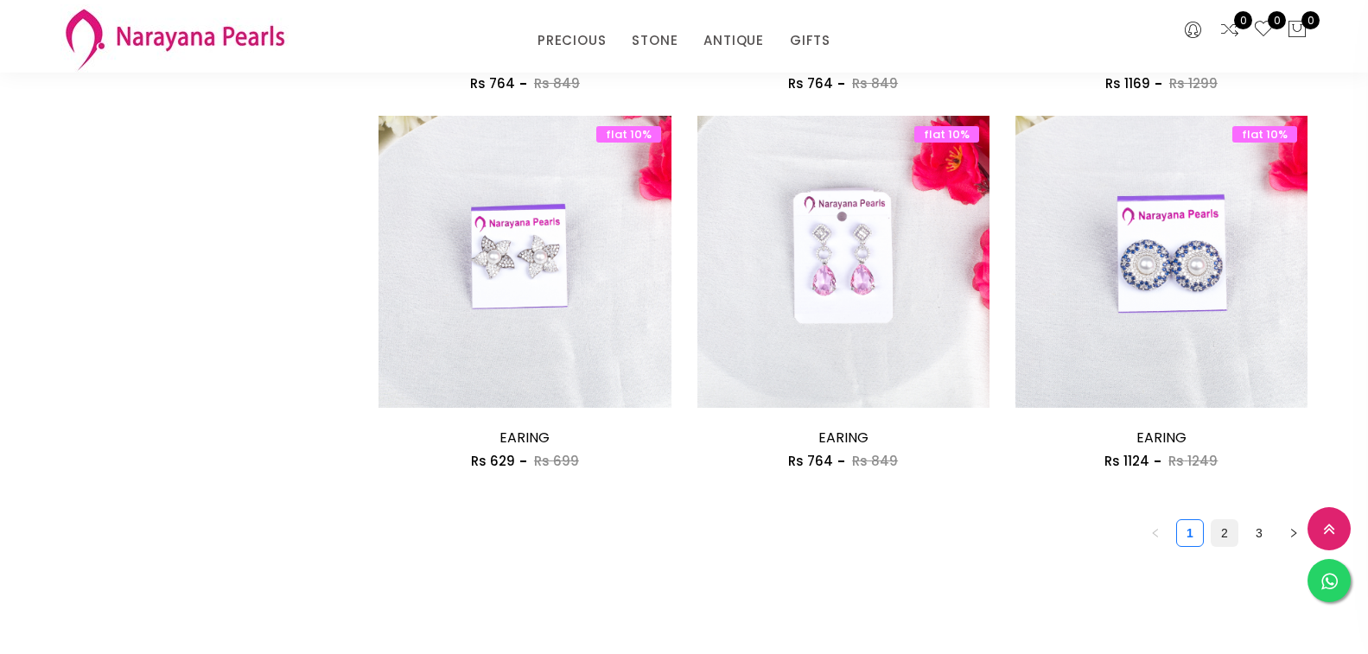
click at [1221, 530] on link "2" at bounding box center [1225, 533] width 26 height 26
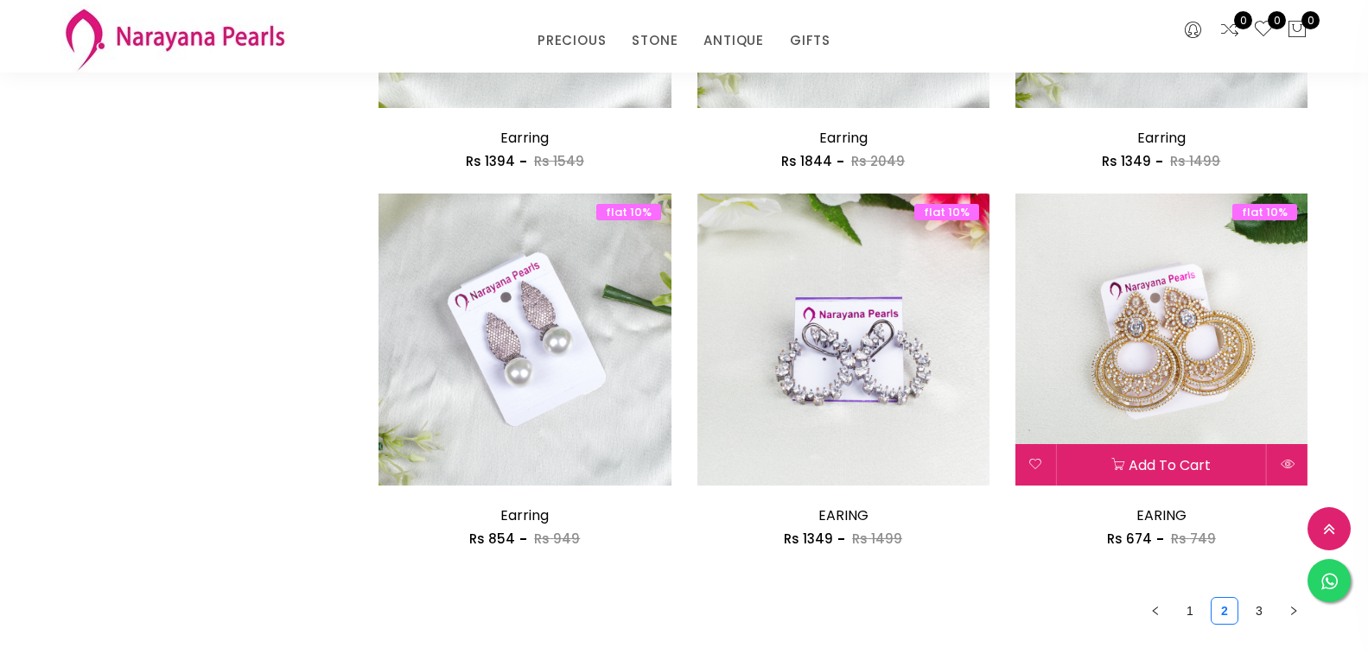
scroll to position [2507, 0]
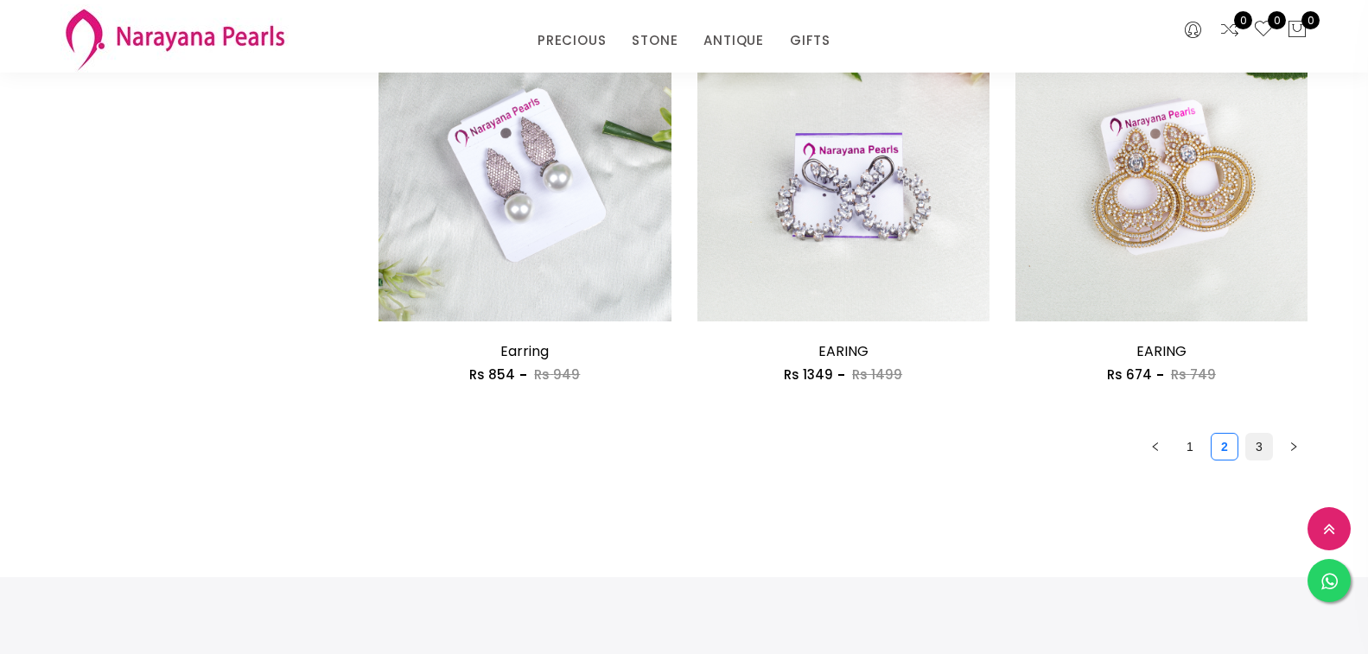
click at [1259, 453] on link "3" at bounding box center [1259, 447] width 26 height 26
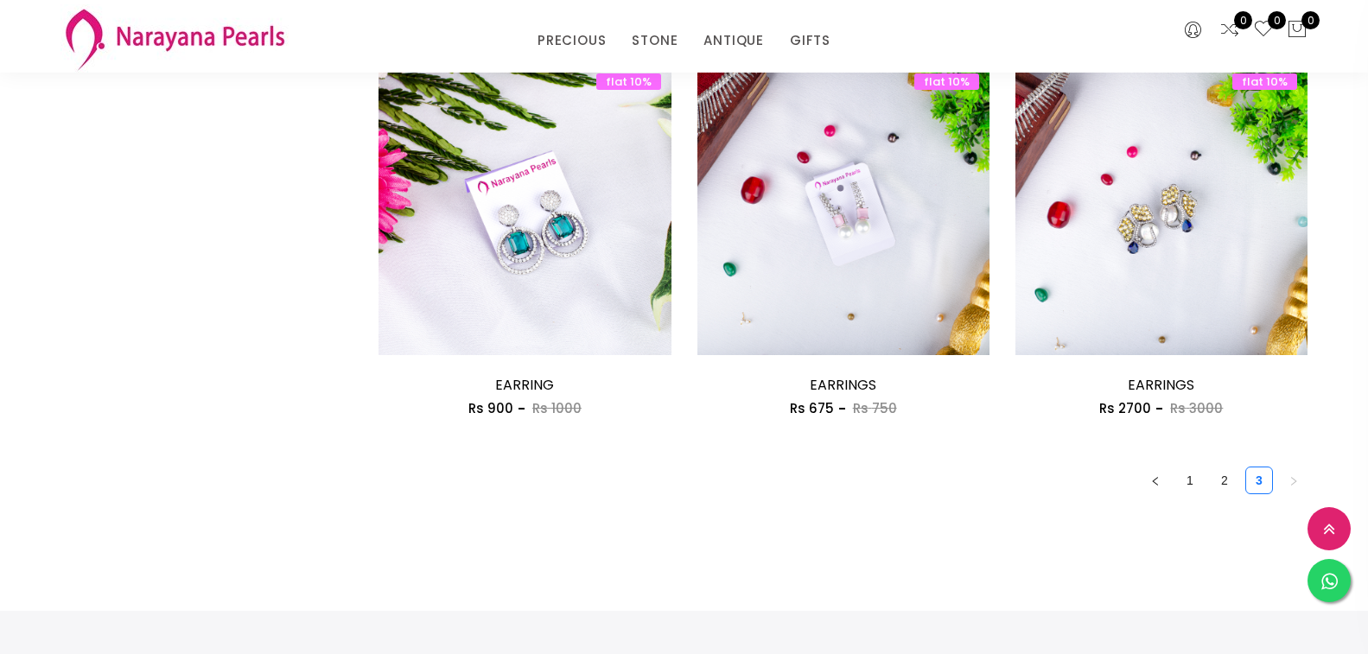
scroll to position [1729, 0]
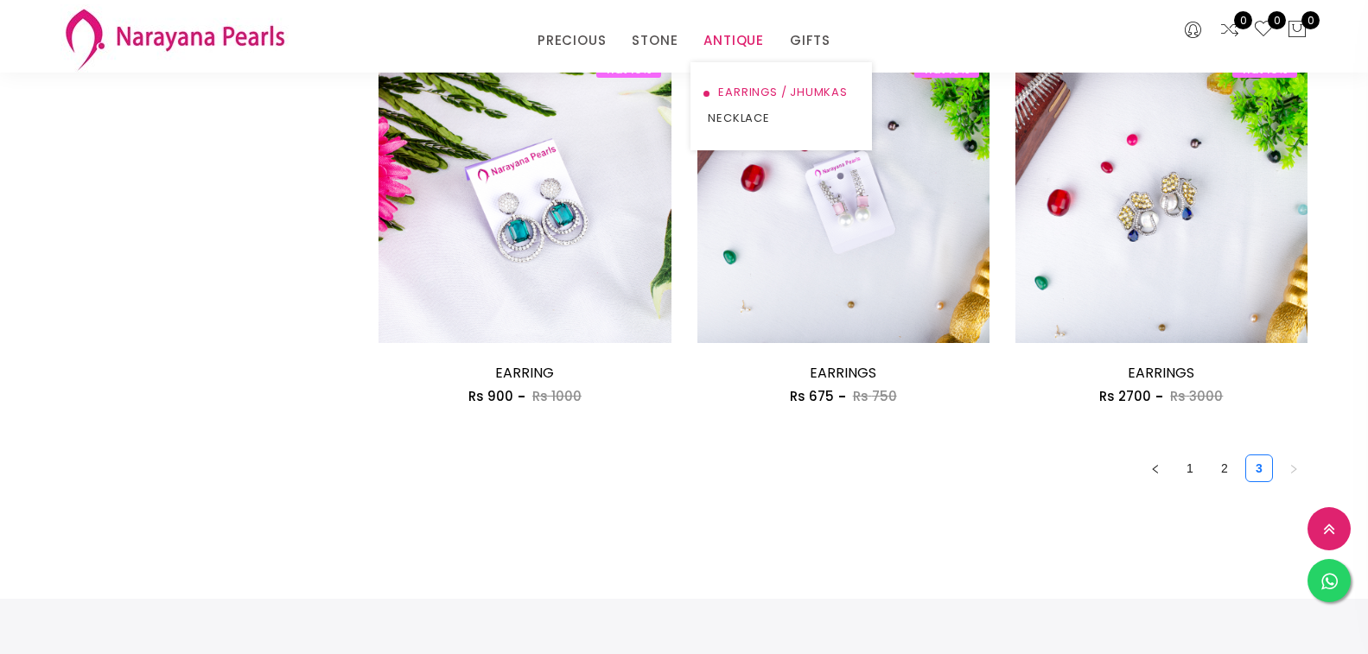
click at [771, 94] on link "EARRINGS / JHUMKAS" at bounding box center [781, 93] width 147 height 26
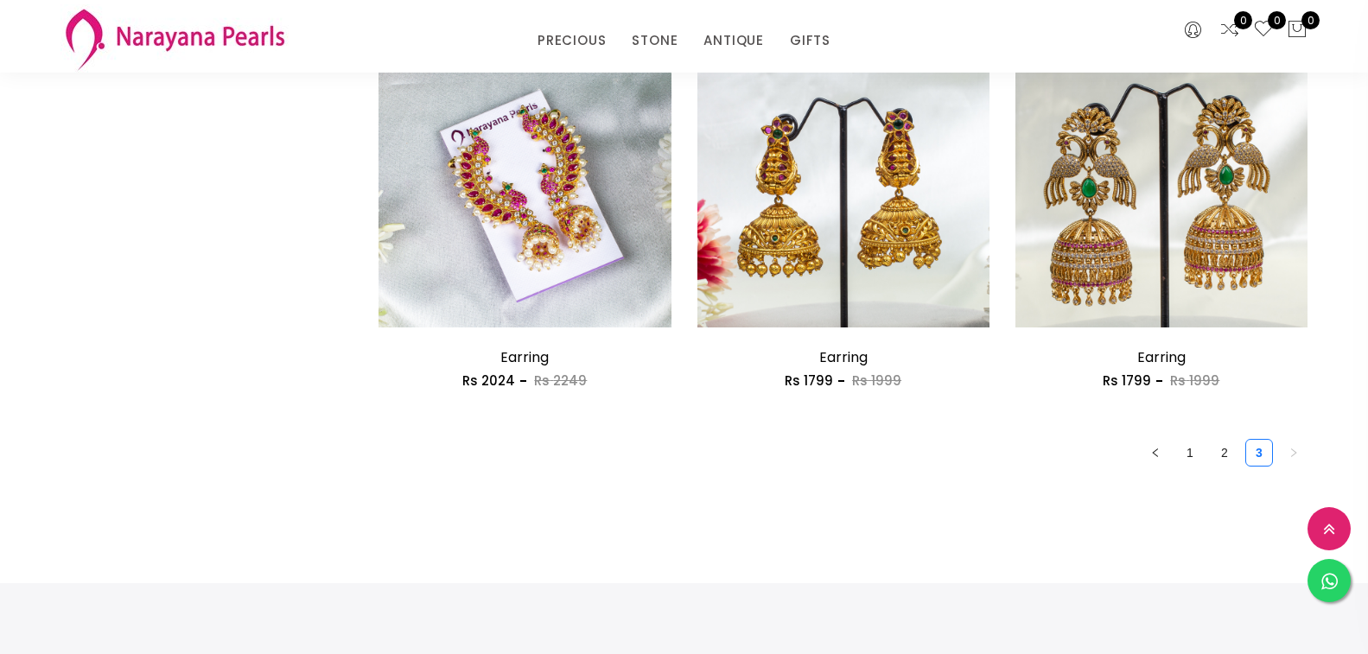
scroll to position [2507, 0]
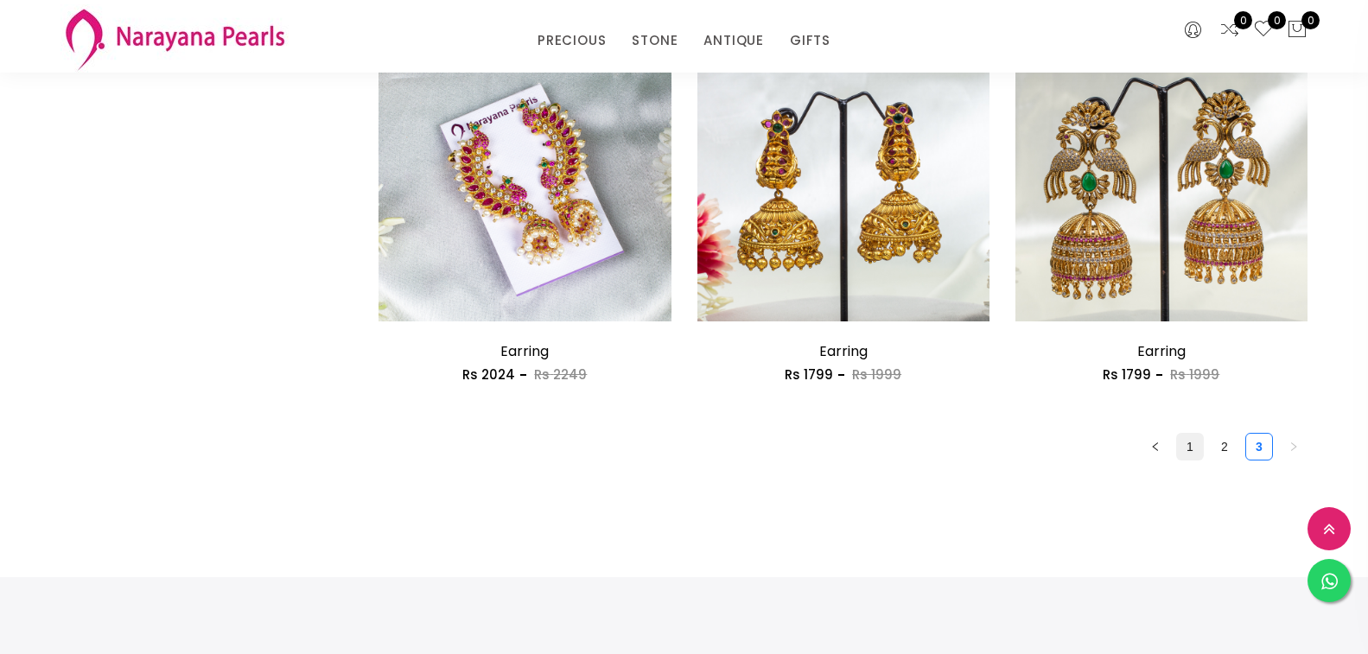
click at [1189, 451] on link "1" at bounding box center [1190, 447] width 26 height 26
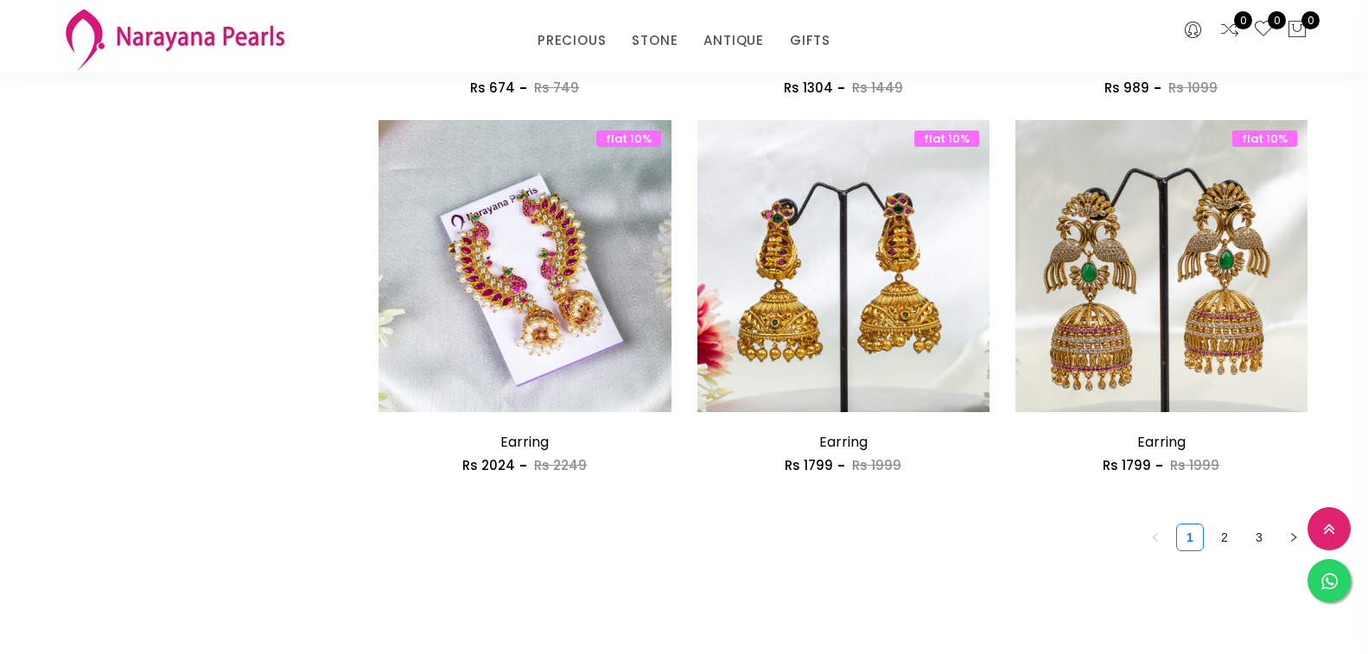
scroll to position [2680, 0]
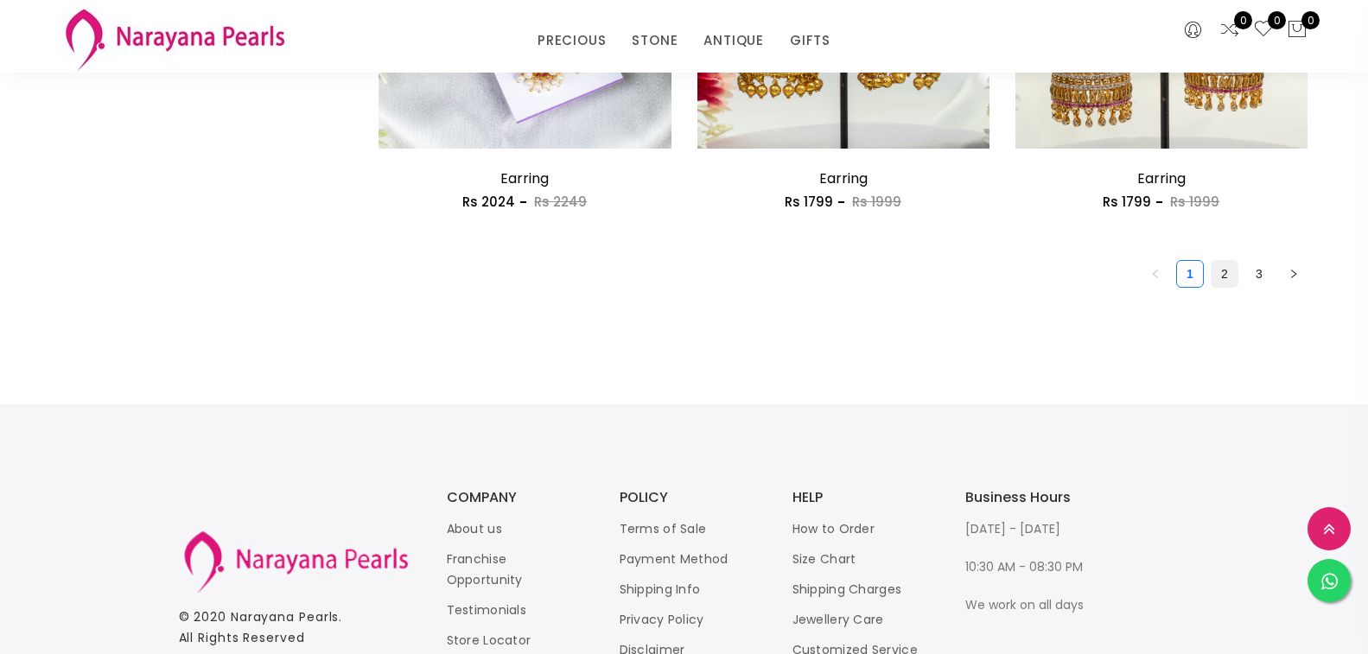
click at [1216, 273] on link "2" at bounding box center [1225, 274] width 26 height 26
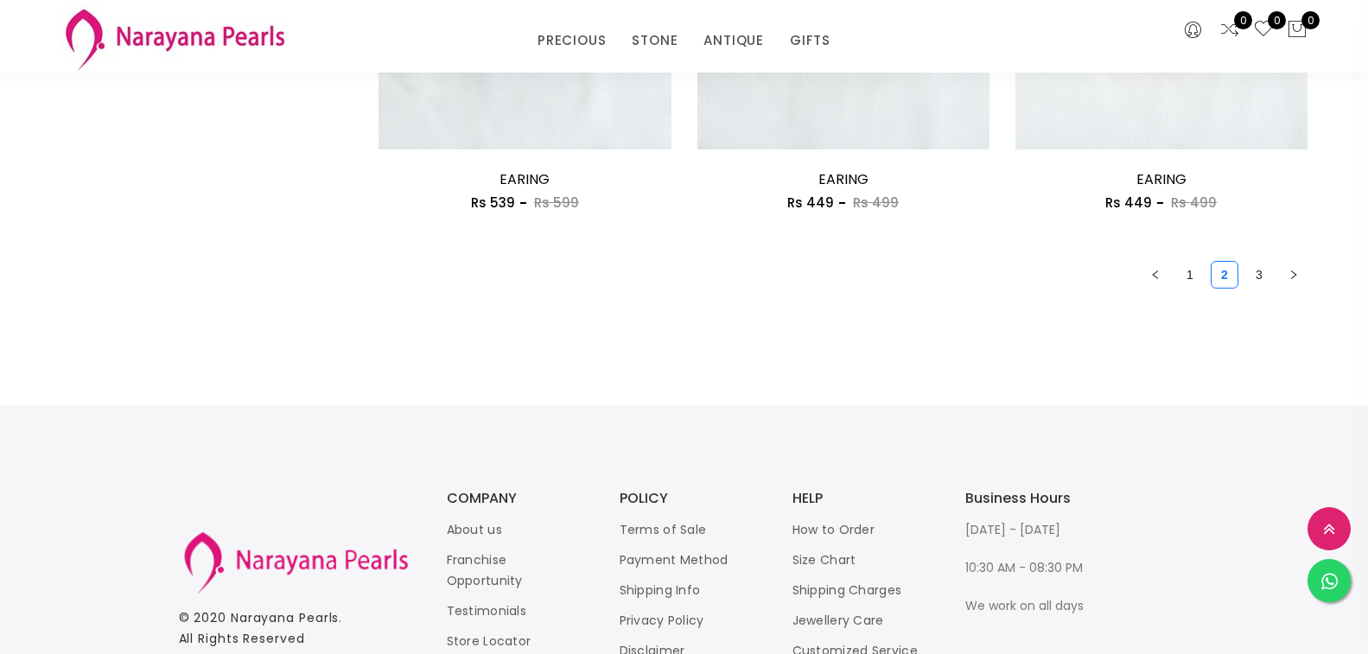
scroll to position [2680, 0]
click at [1256, 277] on link "3" at bounding box center [1259, 274] width 26 height 26
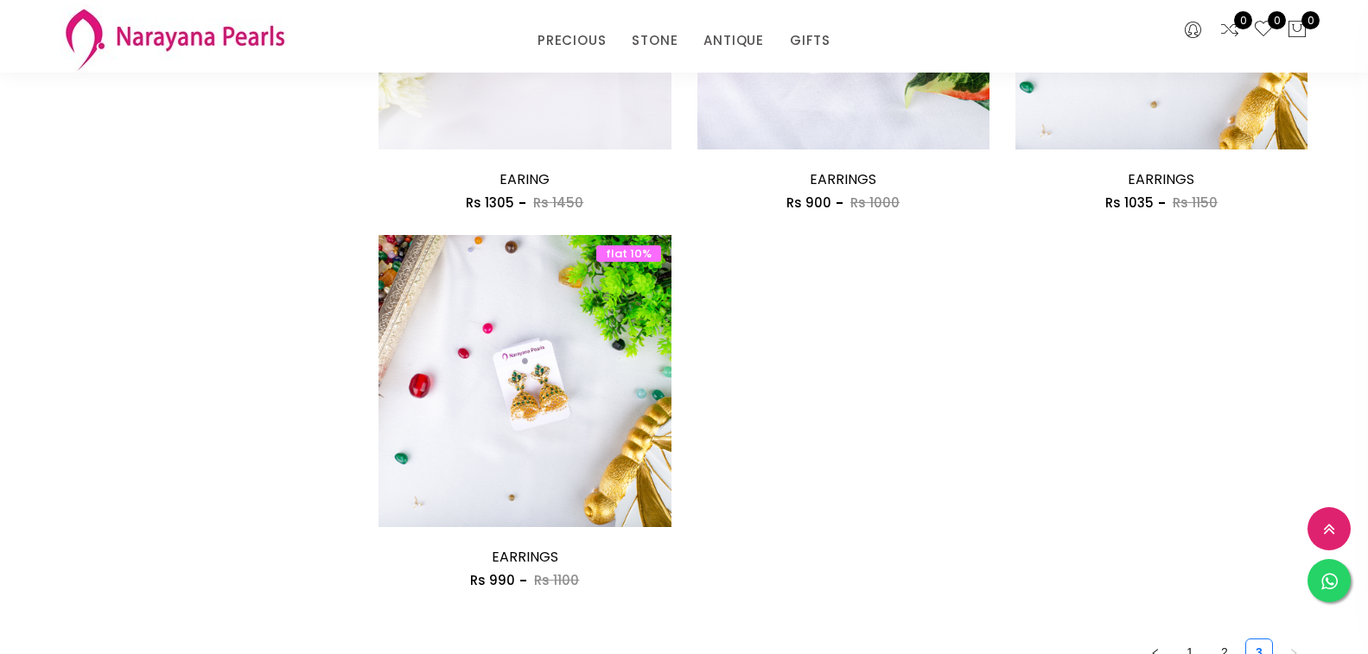
scroll to position [1470, 0]
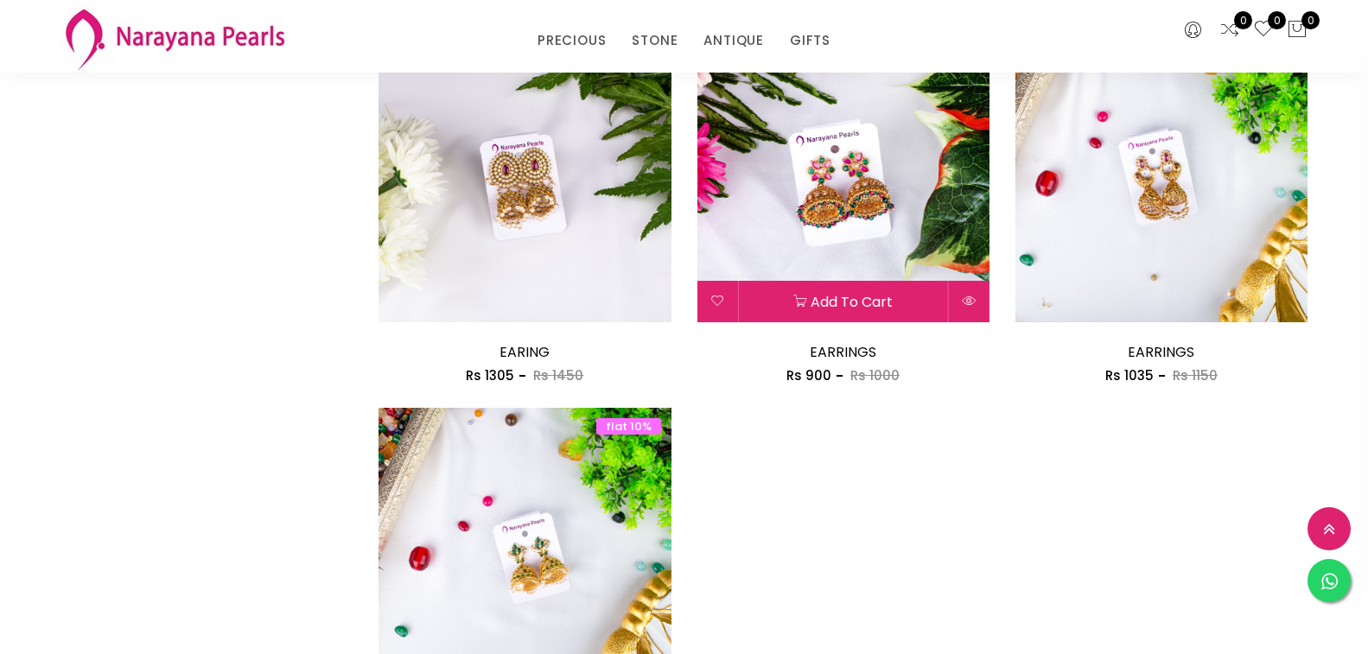
click at [835, 203] on img at bounding box center [844, 176] width 292 height 292
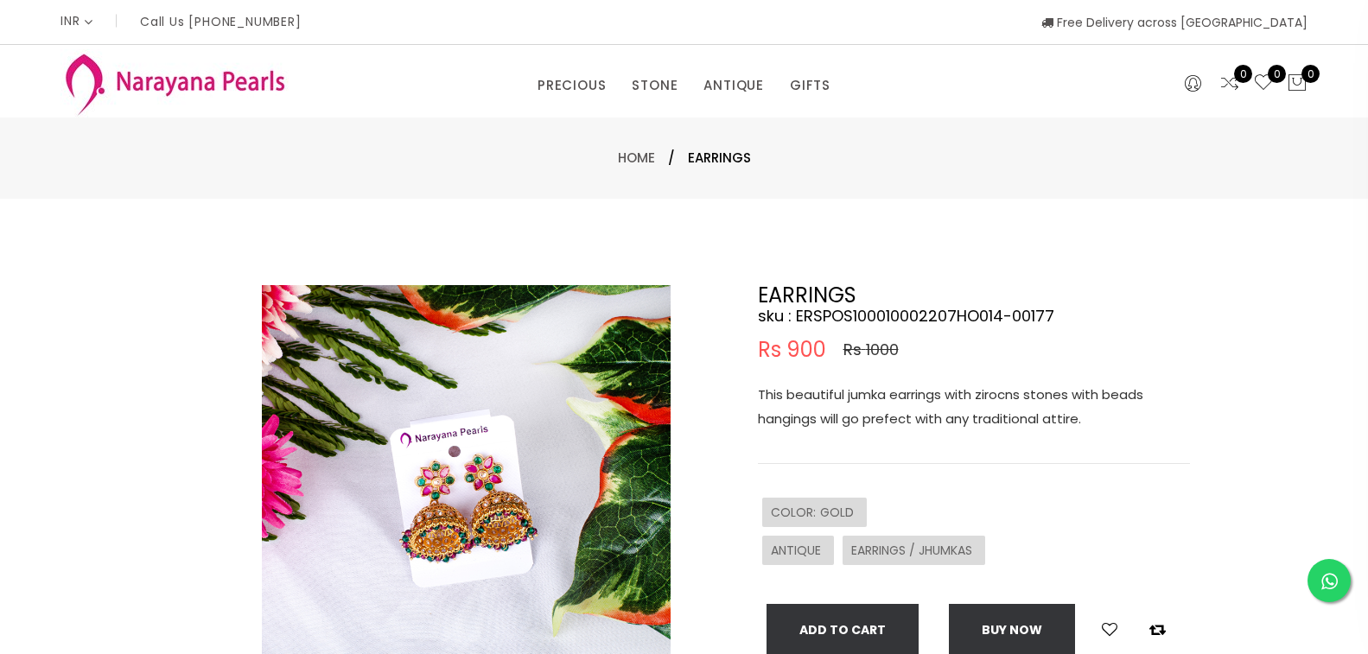
click at [500, 519] on img at bounding box center [466, 489] width 409 height 409
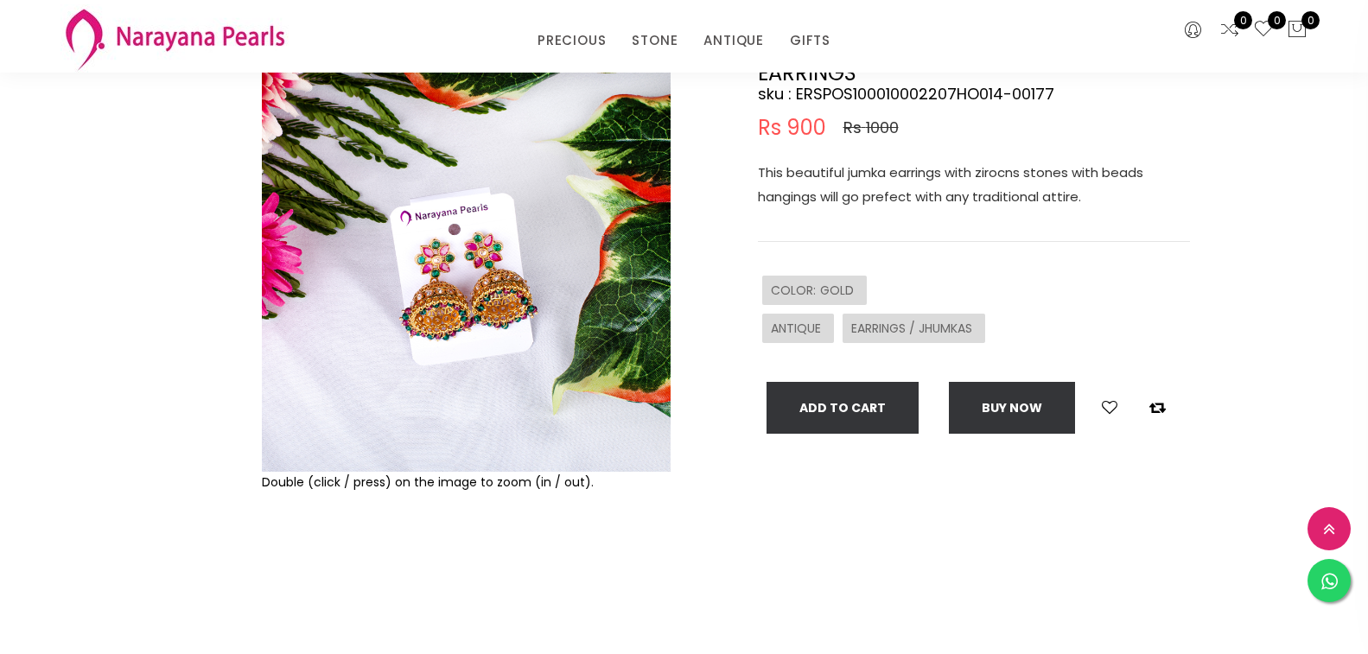
scroll to position [346, 0]
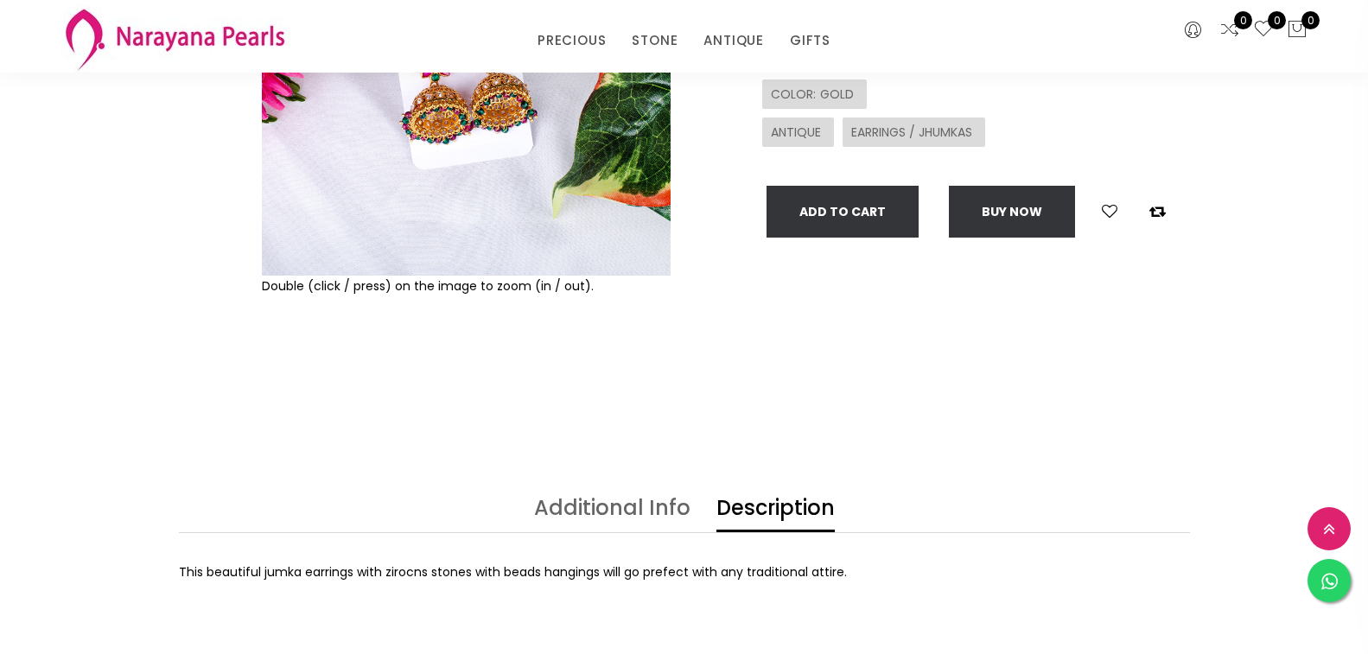
click at [471, 186] on img at bounding box center [466, 71] width 409 height 409
